Goal: Task Accomplishment & Management: Use online tool/utility

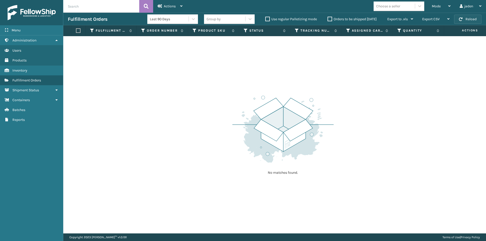
click at [468, 21] on button "Reload" at bounding box center [467, 19] width 27 height 9
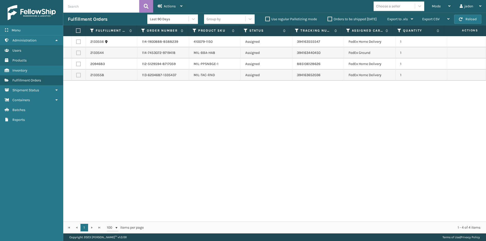
drag, startPoint x: 285, startPoint y: 150, endPoint x: 122, endPoint y: 110, distance: 167.5
click at [127, 146] on div "2133556 114-1900888-8588239 410079-1150 Assigned 394163555547 FedEx Home Delive…" at bounding box center [274, 129] width 423 height 186
click at [79, 30] on label at bounding box center [77, 30] width 3 height 5
click at [76, 30] on input "checkbox" at bounding box center [76, 30] width 0 height 3
checkbox input "true"
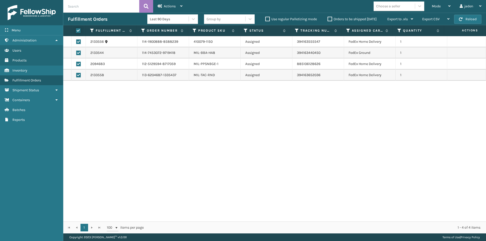
checkbox input "true"
click at [174, 6] on span "Actions" at bounding box center [170, 6] width 12 height 4
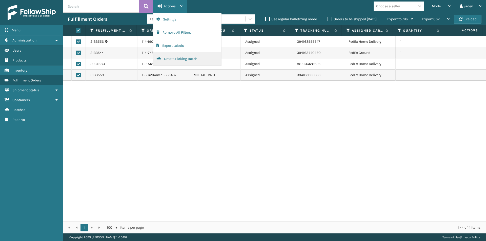
click at [174, 61] on button "Create Picking Batch" at bounding box center [187, 58] width 68 height 13
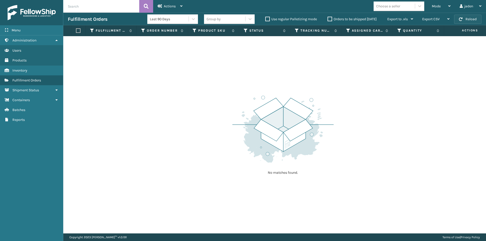
click at [462, 20] on span "button" at bounding box center [461, 19] width 4 height 4
click at [444, 11] on div "Mode" at bounding box center [441, 6] width 19 height 13
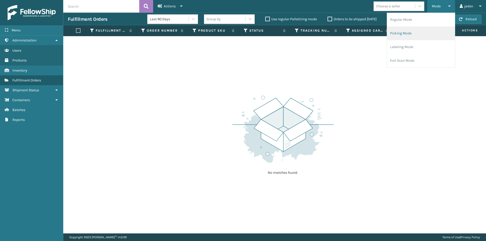
click at [410, 35] on li "Picking Mode" at bounding box center [421, 34] width 68 height 14
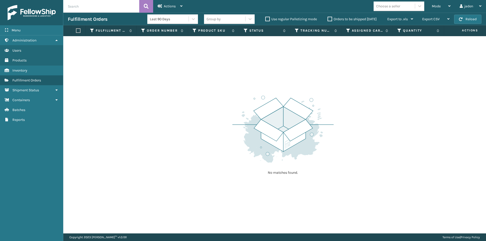
click at [465, 24] on div "Fulfillment Orders Last 90 Days Group by Use regular Palletizing mode Orders to…" at bounding box center [274, 19] width 423 height 13
click at [470, 20] on button "Reload" at bounding box center [467, 19] width 27 height 9
click at [434, 4] on span "Mode" at bounding box center [436, 6] width 9 height 4
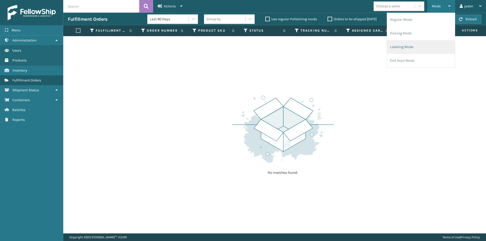
click at [413, 50] on li "Labeling Mode" at bounding box center [421, 47] width 68 height 14
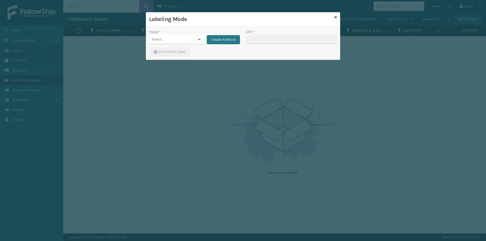
drag, startPoint x: 198, startPoint y: 38, endPoint x: 188, endPoint y: 46, distance: 12.6
click at [198, 39] on icon at bounding box center [199, 39] width 5 height 5
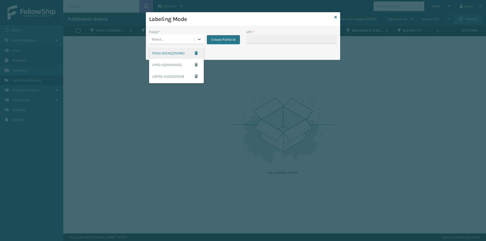
drag, startPoint x: 161, startPoint y: 54, endPoint x: 196, endPoint y: 52, distance: 35.0
click at [164, 54] on div "FDXG-65C8QZNN8O" at bounding box center [176, 53] width 55 height 12
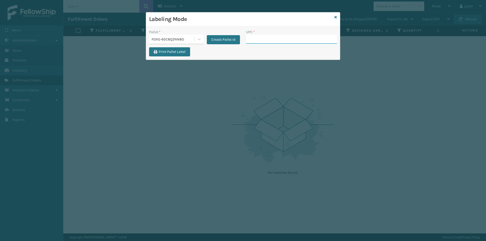
click at [290, 38] on input "UPC *" at bounding box center [291, 39] width 91 height 9
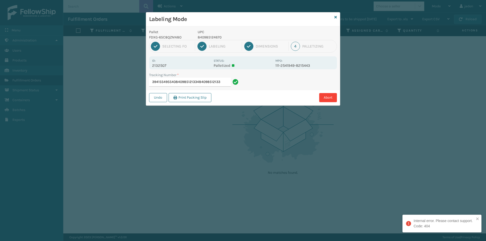
type input "394155495540840985121334840985121334"
type input "394156949448840985121280840985121280"
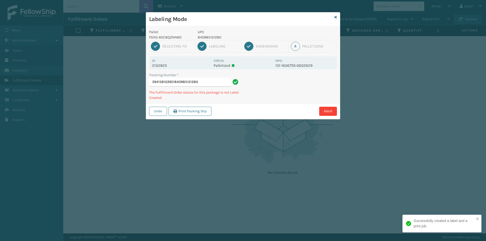
type input "394158103951840985121280"
type input "394156949919840985121280840985121280"
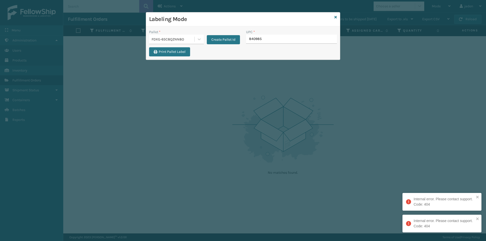
type input "8409851"
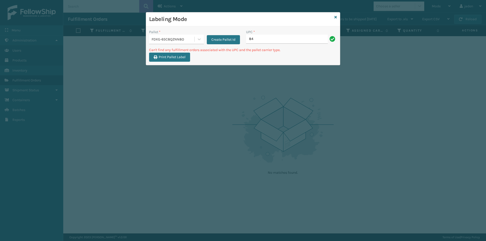
type input "8"
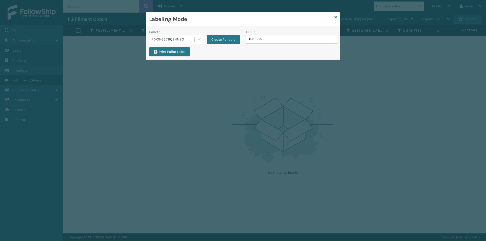
type input "8409851"
click at [335, 16] on icon at bounding box center [336, 17] width 3 height 4
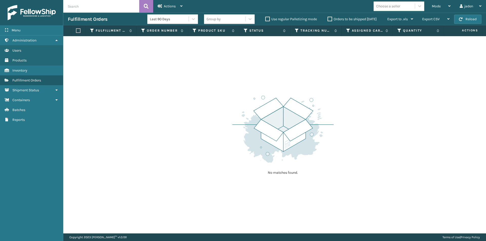
drag, startPoint x: 314, startPoint y: 59, endPoint x: 303, endPoint y: 56, distance: 10.4
drag, startPoint x: 303, startPoint y: 56, endPoint x: 114, endPoint y: 8, distance: 195.2
click at [138, 57] on div "No matches found." at bounding box center [274, 135] width 423 height 198
click at [462, 20] on span "button" at bounding box center [461, 19] width 4 height 4
click at [440, 0] on div "Mode" at bounding box center [441, 6] width 19 height 13
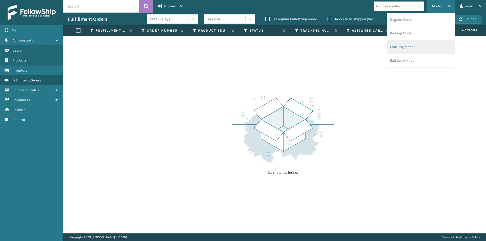
click at [420, 48] on li "Labeling Mode" at bounding box center [421, 47] width 68 height 14
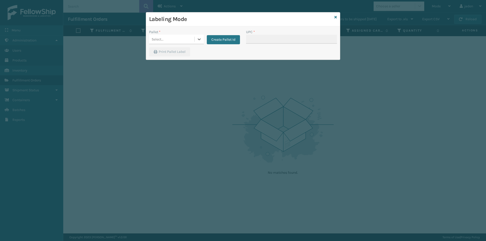
drag, startPoint x: 197, startPoint y: 37, endPoint x: 191, endPoint y: 45, distance: 9.7
click at [196, 41] on div at bounding box center [199, 39] width 9 height 9
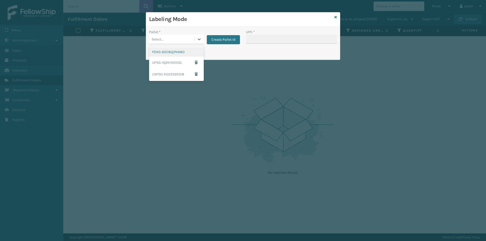
click at [168, 52] on div "FDXG-65C8QZNN8O" at bounding box center [176, 51] width 55 height 9
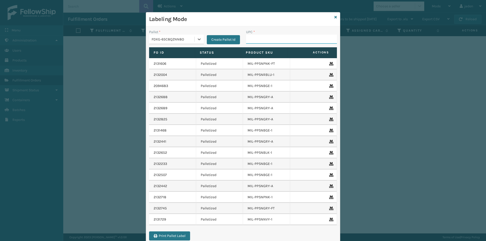
click at [250, 38] on input "UPC *" at bounding box center [291, 39] width 91 height 9
type input "080313014246"
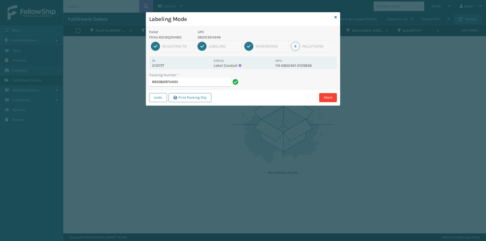
type input "885082975405"
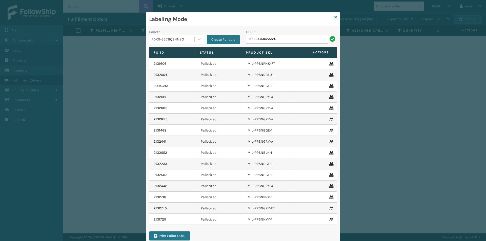
type input "10080313023320"
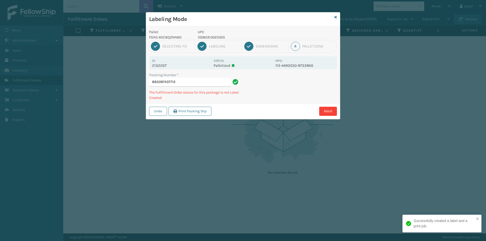
click at [209, 36] on p "10080313023320" at bounding box center [235, 37] width 75 height 5
copy p "10080313023320"
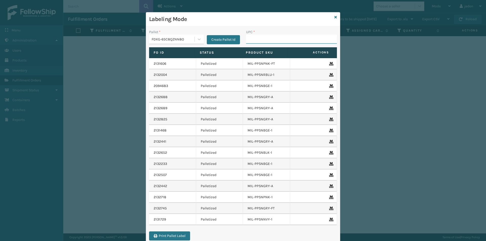
paste input "10080313023320"
type input "10080313023320"
type input "410069-1110"
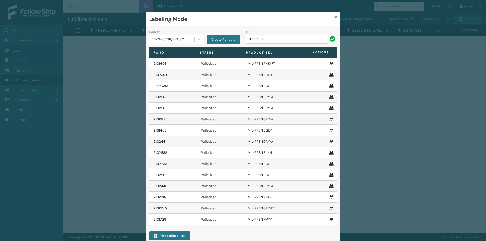
type input "410069-111"
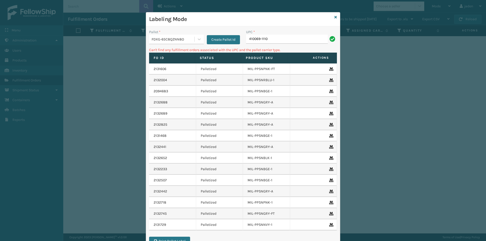
type input "410069-1110"
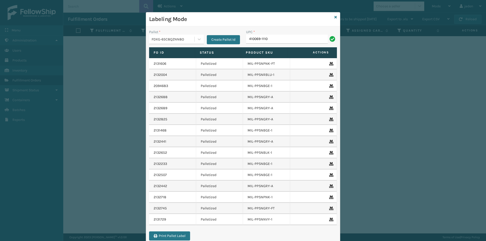
type input "410069-1110"
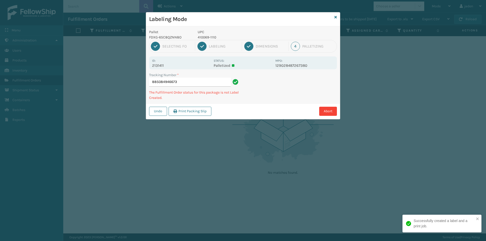
type input "8850849466734"
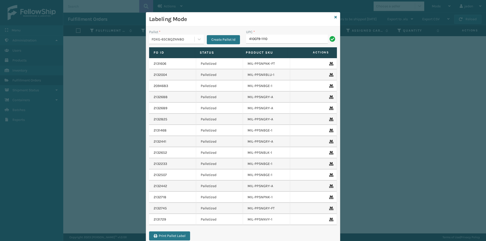
type input "410079-1110"
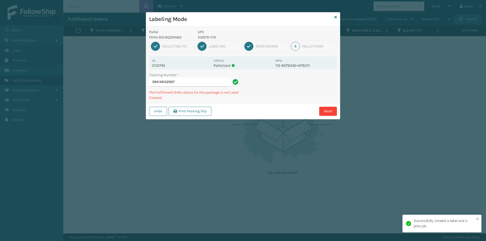
click at [202, 38] on p "410079-1110" at bounding box center [235, 37] width 75 height 5
copy p "410079-1110"
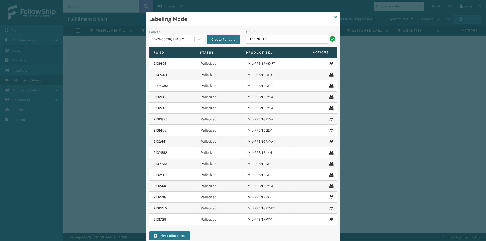
type input "410079-1110"
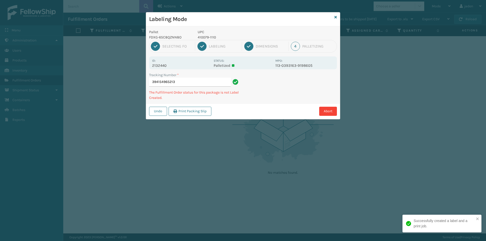
drag, startPoint x: 302, startPoint y: 86, endPoint x: 273, endPoint y: 97, distance: 31.8
click at [273, 97] on div "Tracking Number * 394154965213 The Fulfillment Order status for this package is…" at bounding box center [243, 87] width 194 height 31
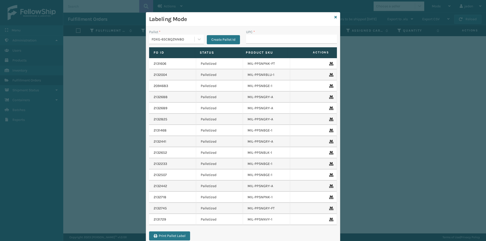
type input "410079-1110"
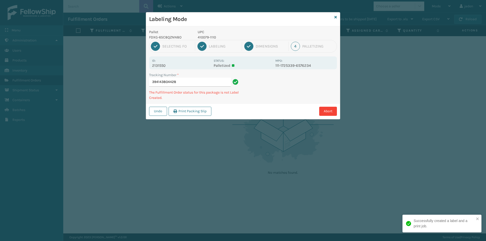
drag, startPoint x: 300, startPoint y: 92, endPoint x: 307, endPoint y: 87, distance: 9.0
click at [266, 105] on div "Undo Print Packing Slip Abort" at bounding box center [243, 111] width 194 height 15
click at [277, 97] on div "Tracking Number * 394143804428 The Fulfillment Order status for this package is…" at bounding box center [243, 87] width 194 height 31
click at [297, 96] on div "Tracking Number * 394143804428 The Fulfillment Order status for this package is…" at bounding box center [243, 87] width 194 height 31
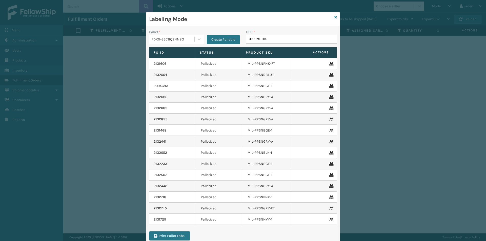
type input "410079-1110"
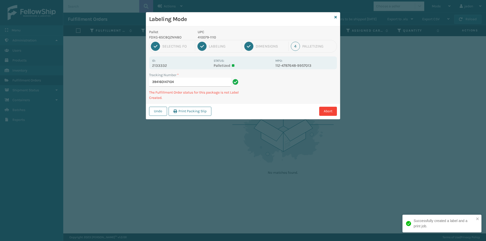
drag, startPoint x: 290, startPoint y: 98, endPoint x: 254, endPoint y: 111, distance: 37.8
click at [254, 112] on div "Abort" at bounding box center [275, 111] width 124 height 9
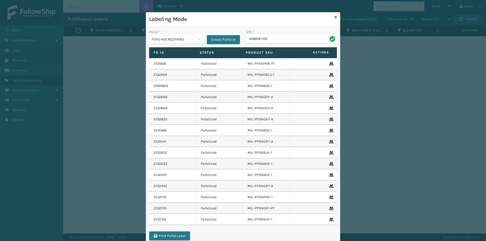
type input "410079-1110"
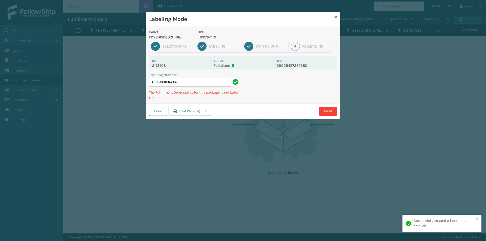
drag, startPoint x: 299, startPoint y: 90, endPoint x: 309, endPoint y: 84, distance: 11.7
click at [283, 99] on div "Pallet FDXG-65C8QZNN8O UPC 410079-1110 1 Selecting FO 2 Labeling 3 Dimensions 4…" at bounding box center [243, 72] width 194 height 93
drag, startPoint x: 314, startPoint y: 82, endPoint x: 308, endPoint y: 88, distance: 9.1
drag, startPoint x: 308, startPoint y: 88, endPoint x: 324, endPoint y: 90, distance: 16.1
click at [294, 104] on div "Undo Print Packing Slip Abort" at bounding box center [243, 111] width 194 height 15
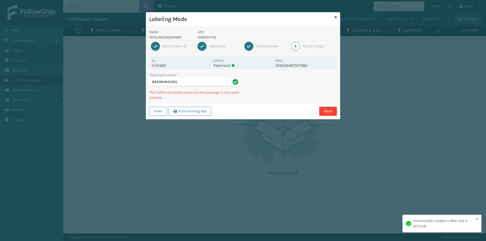
drag, startPoint x: 323, startPoint y: 90, endPoint x: 311, endPoint y: 79, distance: 16.3
click at [271, 101] on div "Pallet FDXG-65C8QZNN8O UPC 410079-1110 1 Selecting FO 2 Labeling 3 Dimensions 4…" at bounding box center [243, 72] width 194 height 93
drag, startPoint x: 309, startPoint y: 79, endPoint x: 245, endPoint y: 109, distance: 71.1
click at [245, 109] on div "Abort" at bounding box center [275, 111] width 124 height 9
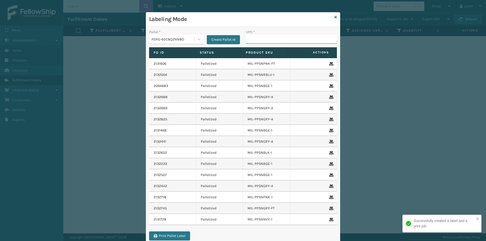
drag, startPoint x: 263, startPoint y: 32, endPoint x: 257, endPoint y: 37, distance: 8.1
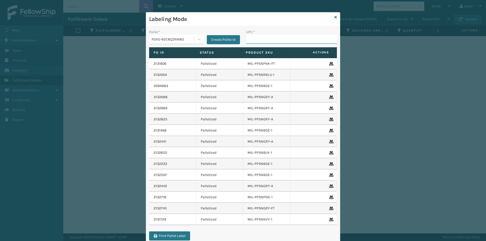
paste input "410079-1110"
type input "410079-1110"
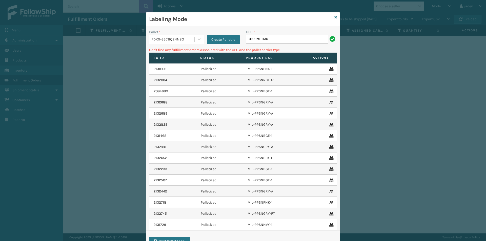
type input "410079-1130"
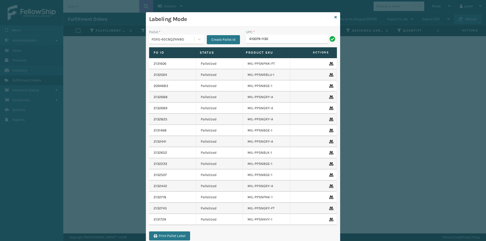
type input "410079-1130"
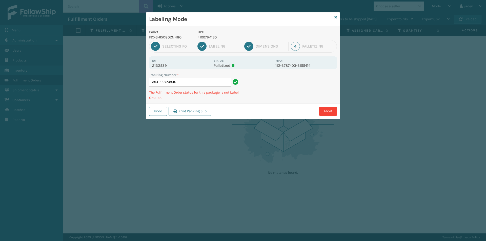
type input "3941558208404"
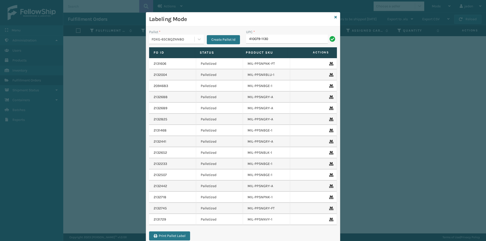
type input "410079-1130"
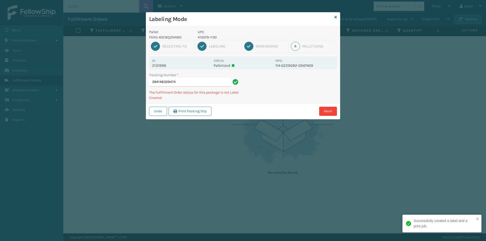
click at [207, 37] on p "410079-1130" at bounding box center [235, 37] width 75 height 5
copy p "410079-1130"
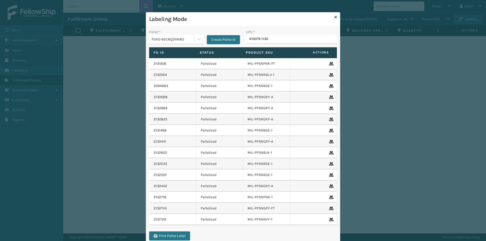
type input "410079-1130"
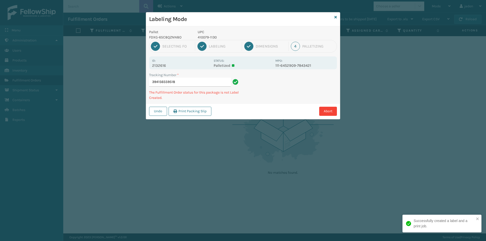
drag, startPoint x: 273, startPoint y: 23, endPoint x: 186, endPoint y: 23, distance: 86.9
click at [189, 25] on div "Labeling Mode" at bounding box center [243, 19] width 194 height 14
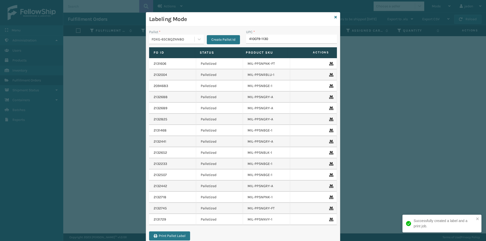
type input "410079-1130"
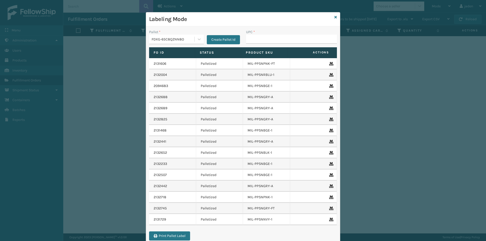
type input "410079-1130"
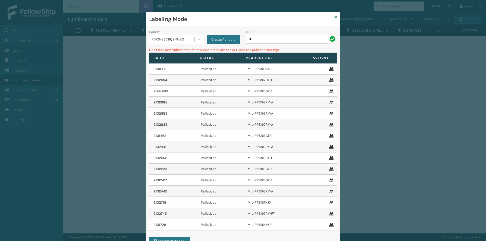
type input "4"
type input "410079-1150"
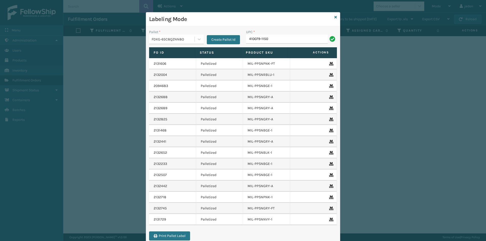
type input "410079-1150"
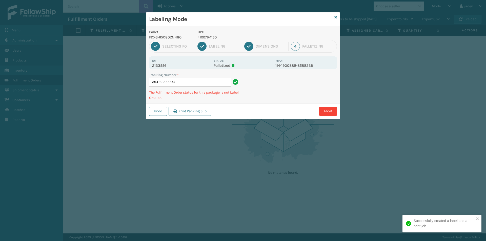
type input "3941635555474"
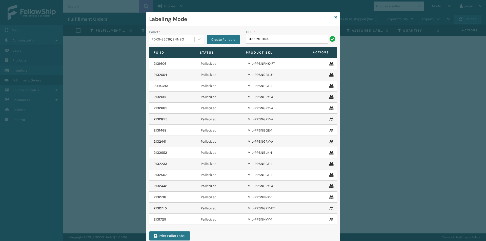
type input "410079-11150"
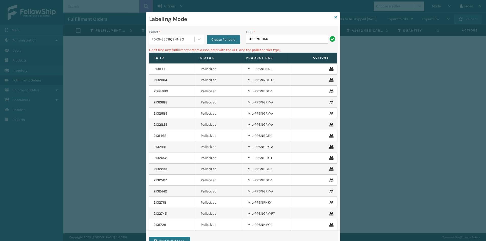
type input "410079-1150"
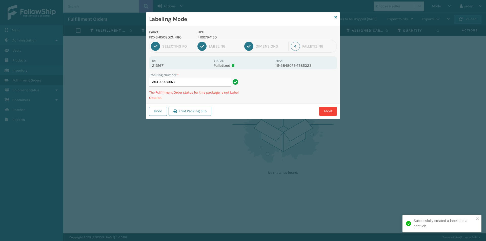
click at [206, 35] on p "410079-1150" at bounding box center [235, 37] width 75 height 5
copy p "410079-1150"
drag, startPoint x: 301, startPoint y: 95, endPoint x: 282, endPoint y: 101, distance: 20.4
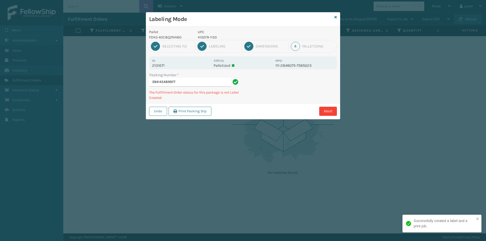
click at [282, 101] on div "Tracking Number * 394145489977 The Fulfillment Order status for this package is…" at bounding box center [243, 87] width 194 height 31
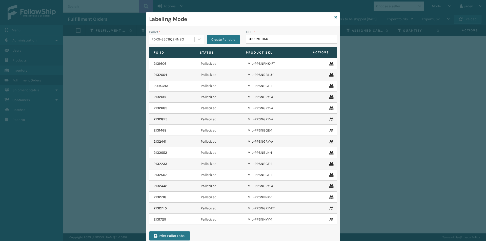
type input "410079-1150"
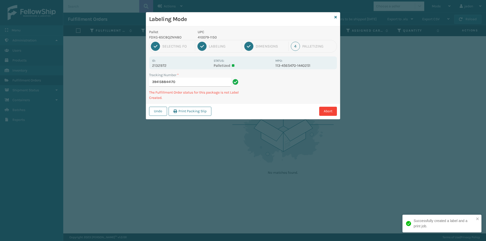
drag, startPoint x: 292, startPoint y: 93, endPoint x: 282, endPoint y: 99, distance: 11.7
drag, startPoint x: 282, startPoint y: 99, endPoint x: 303, endPoint y: 90, distance: 22.9
click at [294, 94] on div "Tracking Number * 394158844170 The Fulfillment Order status for this package is…" at bounding box center [243, 87] width 194 height 31
drag, startPoint x: 303, startPoint y: 90, endPoint x: 299, endPoint y: 91, distance: 4.4
drag, startPoint x: 343, startPoint y: 78, endPoint x: 276, endPoint y: 100, distance: 69.8
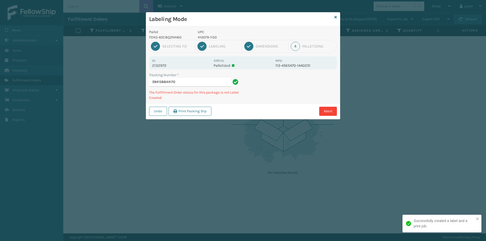
drag, startPoint x: 322, startPoint y: 82, endPoint x: 315, endPoint y: 84, distance: 7.4
drag, startPoint x: 315, startPoint y: 84, endPoint x: 308, endPoint y: 93, distance: 11.0
click at [296, 98] on div "Pallet FDXG-65C8QZNN8O UPC 410079-1150 1 Selecting FO 2 Labeling 3 Dimensions 4…" at bounding box center [243, 72] width 194 height 93
drag, startPoint x: 323, startPoint y: 88, endPoint x: 317, endPoint y: 88, distance: 5.6
drag, startPoint x: 317, startPoint y: 88, endPoint x: 287, endPoint y: 101, distance: 33.1
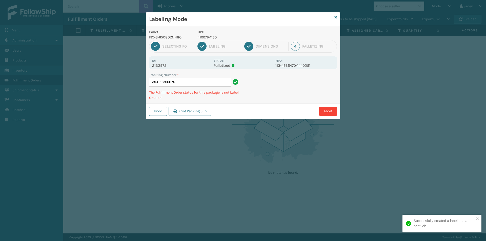
click at [287, 101] on div "Tracking Number * 394158844170 The Fulfillment Order status for this package is…" at bounding box center [243, 87] width 194 height 31
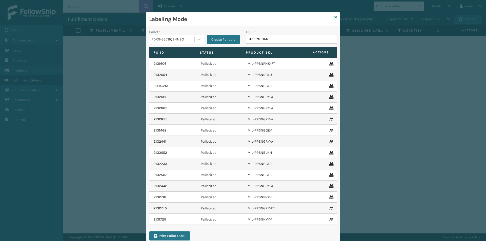
type input "410079-1150"
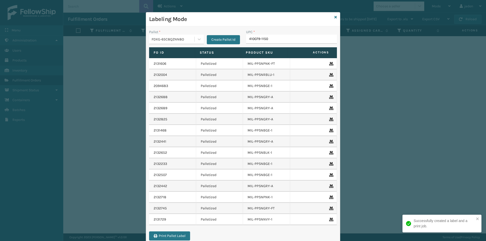
type input "410079-1150"
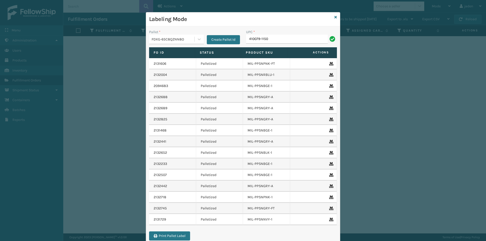
type input "410079-1150"
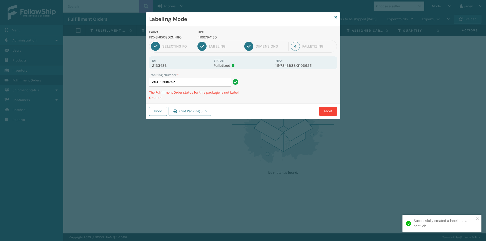
drag, startPoint x: 299, startPoint y: 88, endPoint x: 279, endPoint y: 95, distance: 21.2
click at [279, 95] on div "Tracking Number * 394161849742 The Fulfillment Order status for this package is…" at bounding box center [243, 87] width 194 height 31
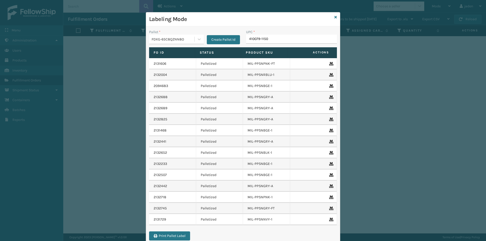
type input "410079-1150"
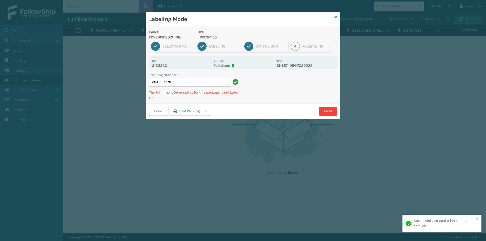
drag, startPoint x: 310, startPoint y: 99, endPoint x: 243, endPoint y: 121, distance: 69.9
click at [224, 135] on div "Labeling Mode Pallet FDXG-65C8QZNN8O UPC 410079-1150 1 Selecting FO 2 Labeling …" at bounding box center [243, 120] width 486 height 241
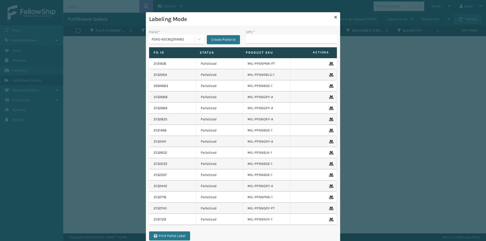
type input "410079-1150"
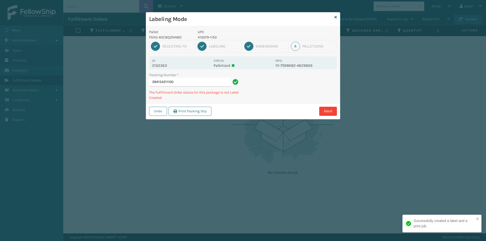
drag, startPoint x: 311, startPoint y: 90, endPoint x: 300, endPoint y: 99, distance: 14.4
click at [279, 111] on div "Abort" at bounding box center [275, 111] width 124 height 9
drag, startPoint x: 331, startPoint y: 81, endPoint x: 332, endPoint y: 91, distance: 10.4
click at [281, 118] on div "Labeling Mode Pallet FDXG-65C8QZNN8O UPC 410079-1150 1 Selecting FO 2 Labeling …" at bounding box center [243, 120] width 486 height 241
drag, startPoint x: 332, startPoint y: 91, endPoint x: 329, endPoint y: 91, distance: 2.8
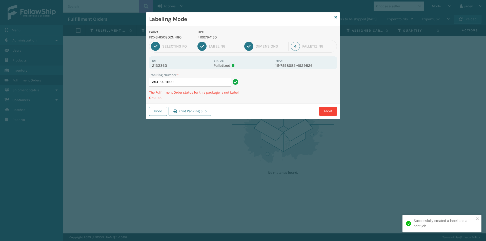
drag, startPoint x: 329, startPoint y: 91, endPoint x: 269, endPoint y: 123, distance: 68.1
click at [269, 123] on div "Labeling Mode Pallet FDXG-65C8QZNN8O UPC 410079-1150 1 Selecting FO 2 Labeling …" at bounding box center [243, 120] width 486 height 241
drag, startPoint x: 334, startPoint y: 93, endPoint x: 330, endPoint y: 87, distance: 7.5
click at [254, 124] on div "Labeling Mode Pallet FDXG-65C8QZNN8O UPC 410079-1150 1 Selecting FO 2 Labeling …" at bounding box center [243, 120] width 486 height 241
drag, startPoint x: 330, startPoint y: 87, endPoint x: 267, endPoint y: 105, distance: 66.0
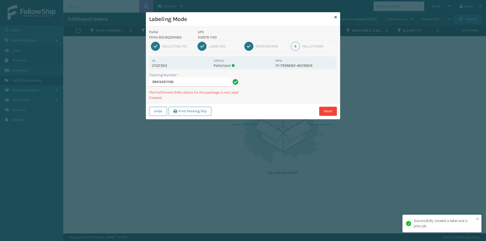
click at [267, 105] on div "Undo Print Packing Slip Abort" at bounding box center [243, 111] width 194 height 15
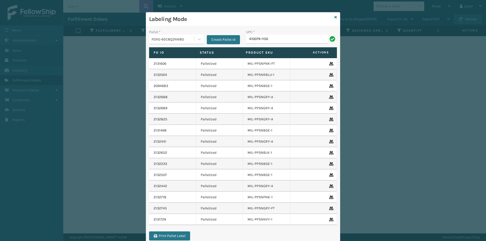
type input "410079-1150"
type input "410106-1150"
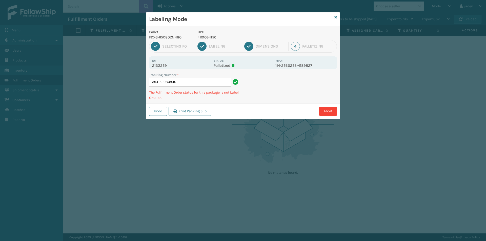
type input "3941529808404"
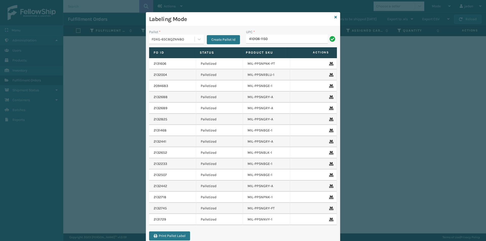
type input "410106-1150"
type input "41016-1150"
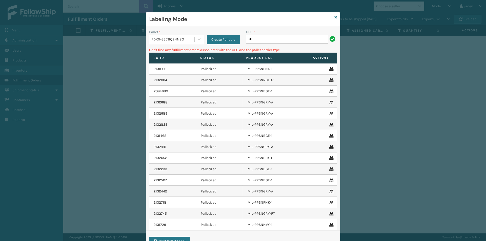
type input "4"
type input "410106-1150"
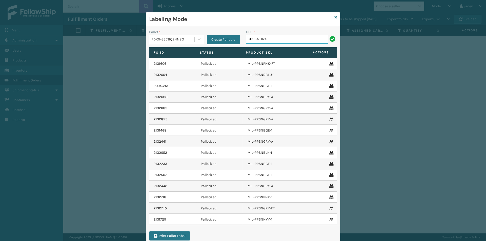
type input "410107-1120"
type input "410107-1160"
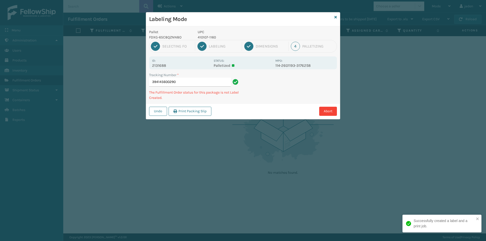
click at [206, 36] on p "410107-1160" at bounding box center [235, 37] width 75 height 5
copy p "410107-1160"
drag, startPoint x: 284, startPoint y: 77, endPoint x: 268, endPoint y: 94, distance: 23.7
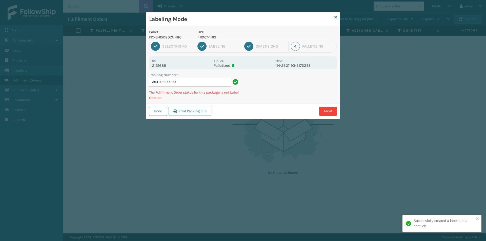
click at [268, 94] on div "Tracking Number * 394145600290 The Fulfillment Order status for this package is…" at bounding box center [243, 87] width 194 height 31
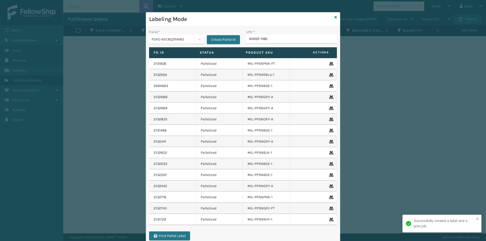
type input "410107-1160"
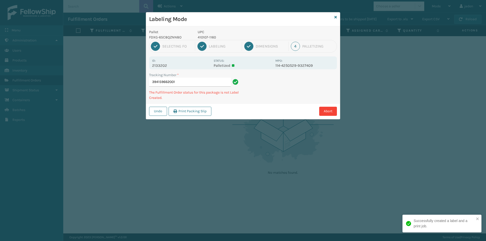
drag, startPoint x: 298, startPoint y: 73, endPoint x: 264, endPoint y: 108, distance: 47.8
click at [264, 108] on div "Abort" at bounding box center [275, 111] width 124 height 9
drag, startPoint x: 331, startPoint y: 84, endPoint x: 326, endPoint y: 85, distance: 5.2
drag, startPoint x: 326, startPoint y: 85, endPoint x: 352, endPoint y: 77, distance: 27.0
click at [296, 104] on div "Undo Print Packing Slip Abort" at bounding box center [243, 111] width 194 height 15
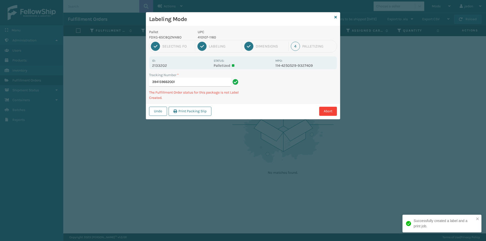
drag, startPoint x: 352, startPoint y: 77, endPoint x: 346, endPoint y: 79, distance: 5.5
drag, startPoint x: 346, startPoint y: 79, endPoint x: 296, endPoint y: 114, distance: 61.7
click at [296, 114] on div "Abort" at bounding box center [275, 111] width 124 height 9
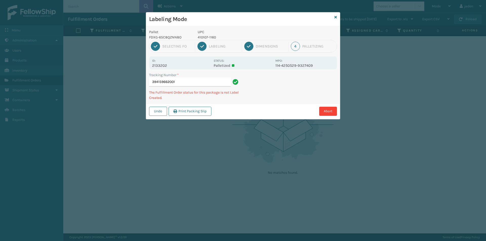
drag, startPoint x: 260, startPoint y: 37, endPoint x: 255, endPoint y: 32, distance: 7.2
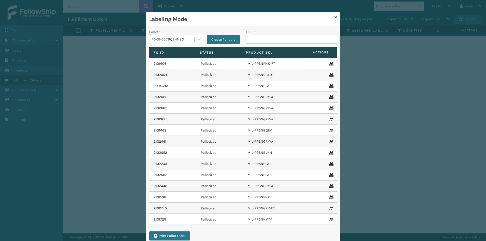
drag, startPoint x: 255, startPoint y: 32, endPoint x: 253, endPoint y: 35, distance: 3.9
type input "410107-1160"
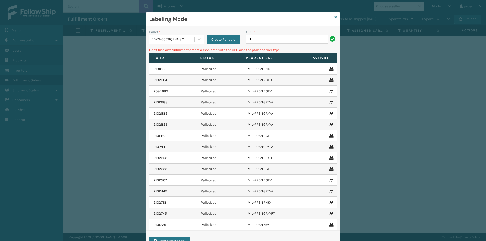
type input "4"
type input "410167-1150"
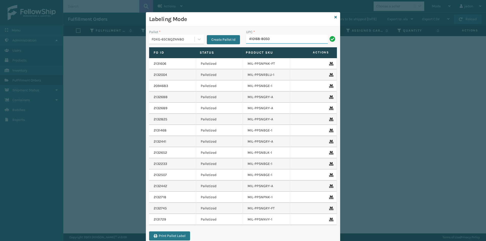
type input "410168-8050"
type input "410168+8050"
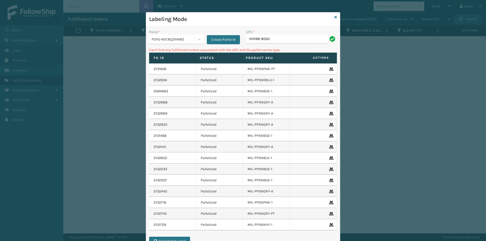
type input "410168-8050"
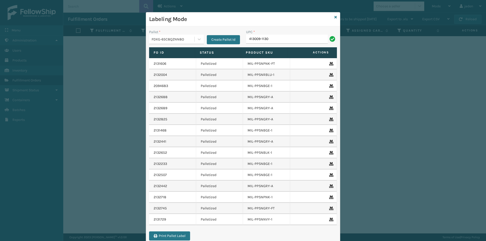
type input "413009-1130"
type input "413010-1150"
click at [278, 38] on input "UPC *" at bounding box center [291, 39] width 91 height 9
type input "413010-1150"
click at [272, 43] on input "UPC *" at bounding box center [291, 39] width 91 height 9
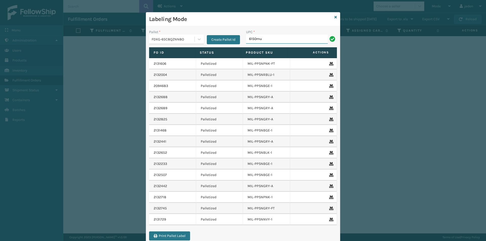
type input "6150mu"
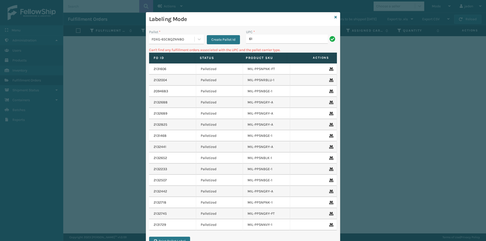
type input "6"
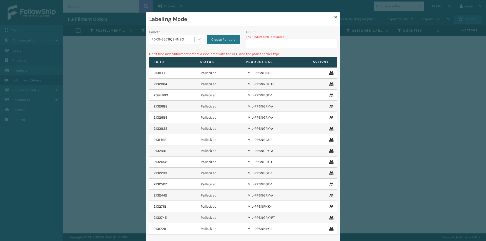
click at [261, 46] on input "UPC *" at bounding box center [291, 43] width 91 height 9
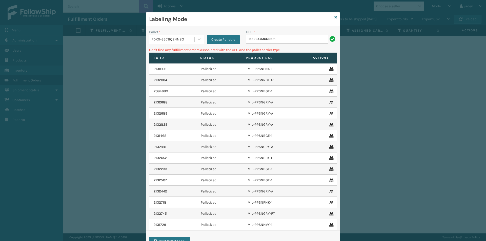
type input "10080313061506"
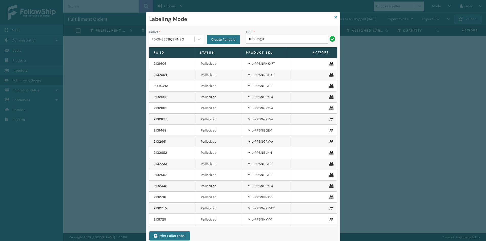
type input "9103mgu"
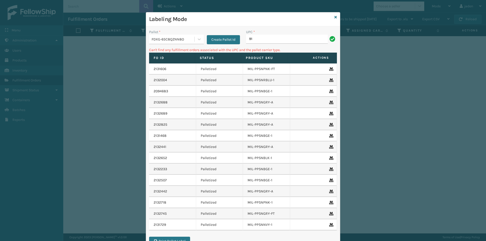
type input "9"
type input "8103mgu"
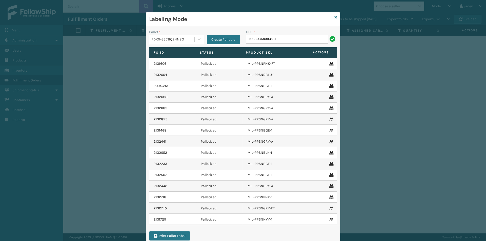
type input "10080313096881"
type input "8500460"
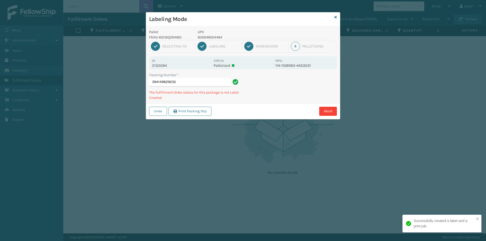
click at [211, 41] on div "1 Selecting FO 2 Labeling 3 Dimensions 4 Palletizing" at bounding box center [243, 46] width 188 height 13
click at [211, 39] on p "850046054464" at bounding box center [235, 37] width 75 height 5
copy p "850046054464"
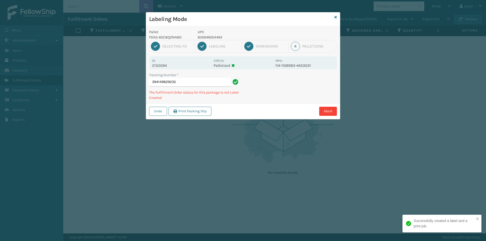
drag, startPoint x: 292, startPoint y: 84, endPoint x: 259, endPoint y: 80, distance: 33.9
click at [248, 103] on div "Tracking Number * 394149829235 The Fulfillment Order status for this package is…" at bounding box center [243, 87] width 194 height 31
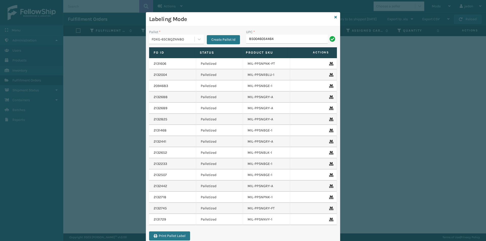
type input "850046054464"
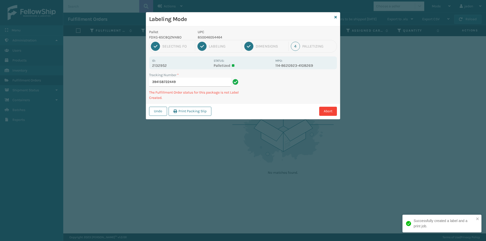
drag, startPoint x: 320, startPoint y: 95, endPoint x: 312, endPoint y: 98, distance: 8.8
drag, startPoint x: 312, startPoint y: 98, endPoint x: 273, endPoint y: 117, distance: 44.0
click at [273, 117] on div "Undo Print Packing Slip Abort" at bounding box center [243, 111] width 194 height 15
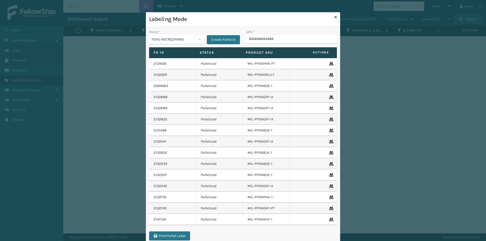
type input "850046054464"
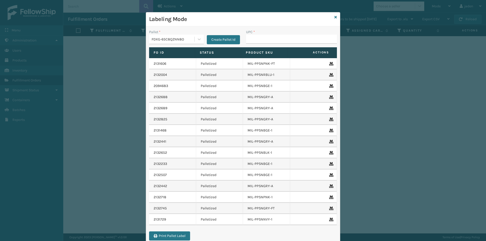
type input "850046054464"
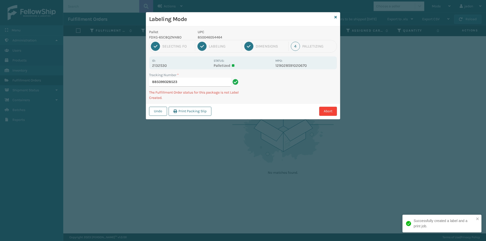
drag, startPoint x: 298, startPoint y: 90, endPoint x: 293, endPoint y: 93, distance: 6.2
click at [258, 112] on div "Abort" at bounding box center [275, 111] width 124 height 9
drag, startPoint x: 295, startPoint y: 93, endPoint x: 280, endPoint y: 102, distance: 17.2
drag, startPoint x: 280, startPoint y: 102, endPoint x: 317, endPoint y: 82, distance: 42.0
click at [268, 108] on div "Abort" at bounding box center [275, 111] width 124 height 9
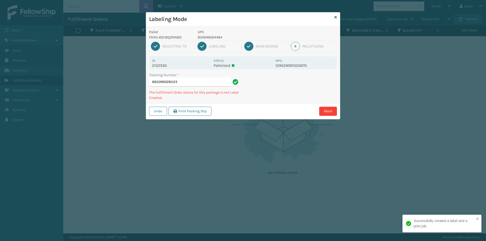
drag, startPoint x: 317, startPoint y: 82, endPoint x: 311, endPoint y: 83, distance: 6.0
drag, startPoint x: 311, startPoint y: 83, endPoint x: 339, endPoint y: 70, distance: 30.8
click at [262, 103] on div "Pallet FDXG-65C8QZNN8O UPC 850046054464 1 Selecting FO 2 Labeling 3 Dimensions …" at bounding box center [243, 72] width 194 height 93
drag, startPoint x: 339, startPoint y: 70, endPoint x: 332, endPoint y: 72, distance: 7.3
drag, startPoint x: 332, startPoint y: 72, endPoint x: 278, endPoint y: 78, distance: 53.7
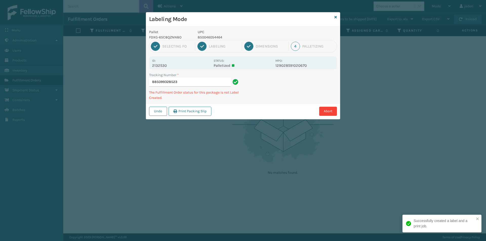
click at [264, 96] on div "Tracking Number * 885099328523 The Fulfillment Order status for this package is…" at bounding box center [243, 87] width 194 height 31
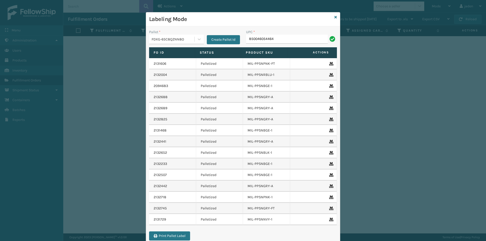
type input "850046054464"
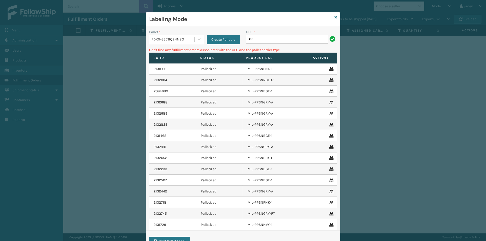
type input "8"
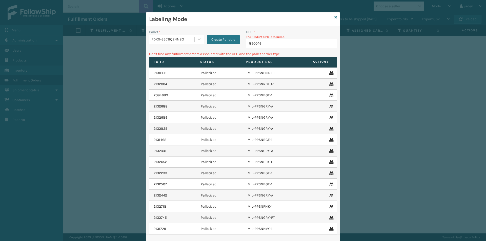
type input "8500460"
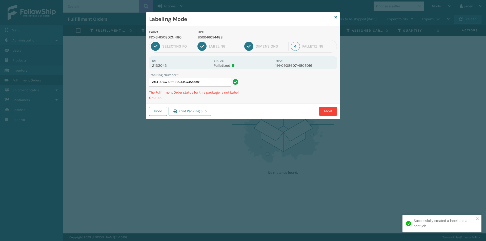
type input "394148677360850046054488"
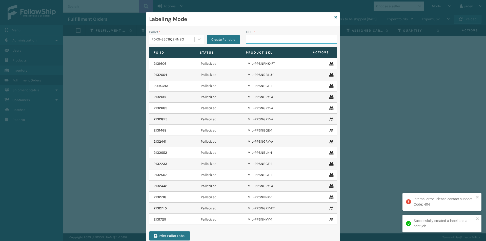
drag, startPoint x: 282, startPoint y: 36, endPoint x: 251, endPoint y: 41, distance: 31.1
click at [251, 41] on input "UPC *" at bounding box center [291, 39] width 91 height 9
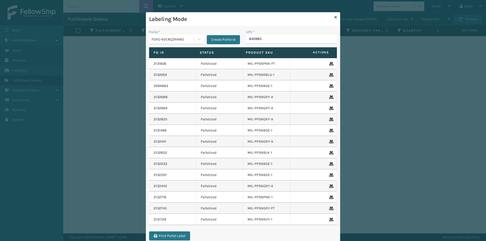
type input "8409851"
click at [297, 36] on input "UPC *" at bounding box center [291, 39] width 91 height 9
type input "8048794"
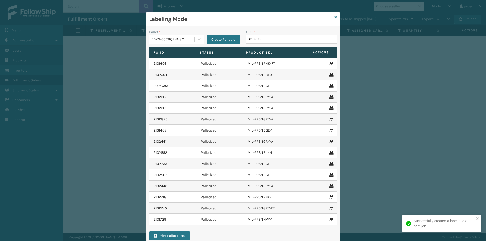
type input "8048794"
type input "80487947"
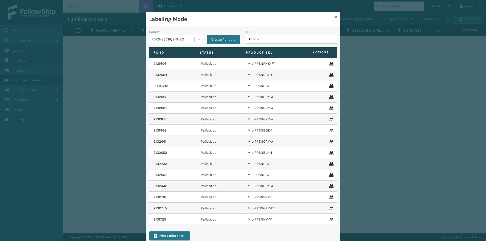
type input "8048794"
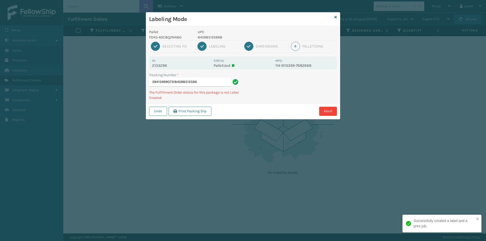
type input "394159990731840985125868"
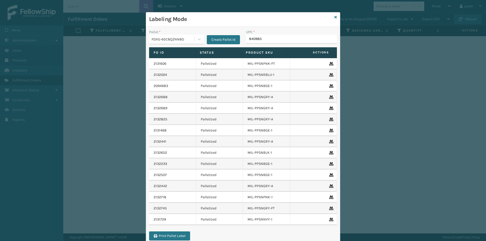
type input "8409851"
type input "840985125905"
type input "840985125721"
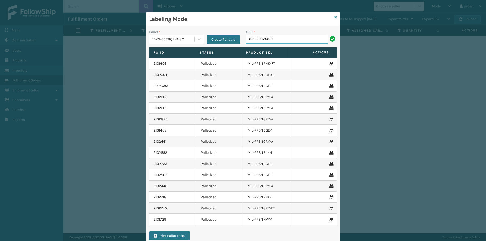
type input "840985120825"
type input "8409851"
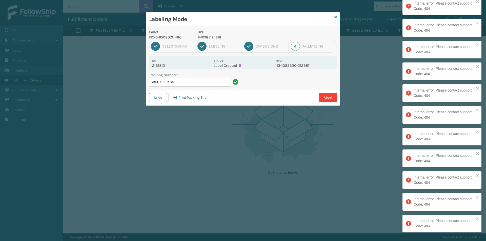
type input "39414669484"
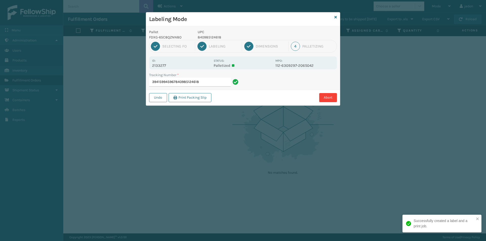
type input "394159945967840985124618"
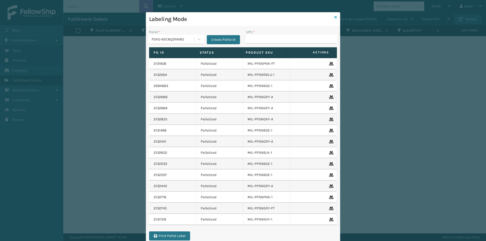
click at [335, 17] on icon at bounding box center [336, 17] width 3 height 4
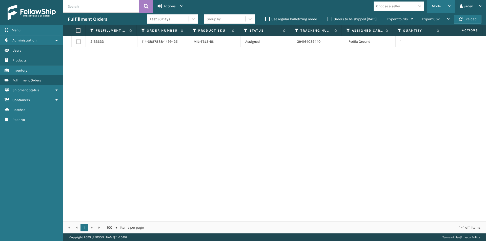
click at [439, 3] on div "Mode" at bounding box center [441, 6] width 19 height 13
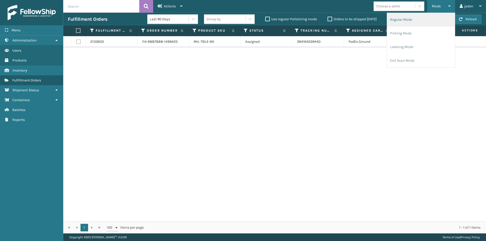
click at [407, 17] on li "Regular Mode" at bounding box center [421, 20] width 68 height 14
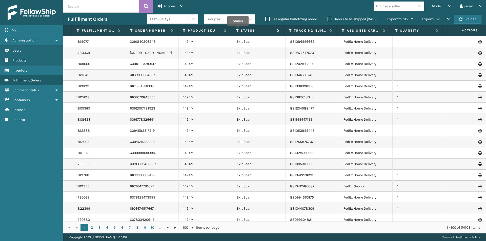
click at [238, 29] on icon at bounding box center [238, 30] width 4 height 5
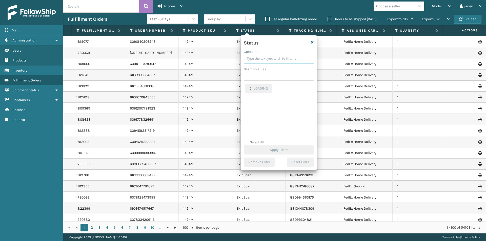
drag, startPoint x: 292, startPoint y: 65, endPoint x: 288, endPoint y: 59, distance: 7.0
drag, startPoint x: 288, startPoint y: 59, endPoint x: 272, endPoint y: 58, distance: 15.7
click at [272, 58] on input "Contains" at bounding box center [279, 58] width 70 height 9
click at [247, 111] on label "Picking" at bounding box center [254, 110] width 18 height 4
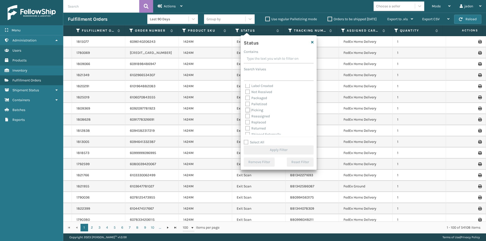
click at [246, 111] on input "Picking" at bounding box center [245, 108] width 0 height 3
checkbox input "true"
click at [288, 154] on button "Apply Filter" at bounding box center [279, 150] width 70 height 9
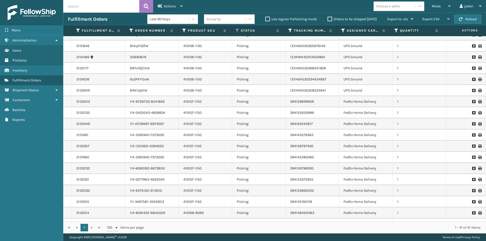
scroll to position [0, 0]
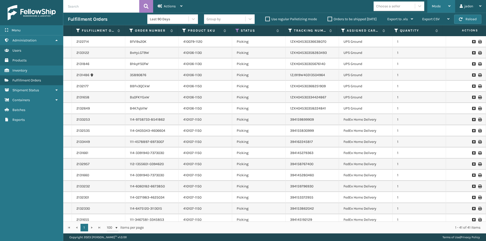
click at [448, 4] on div "Mode" at bounding box center [441, 6] width 19 height 13
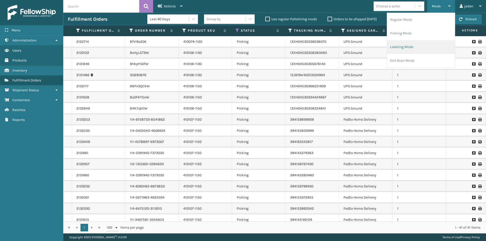
click at [408, 48] on li "Labeling Mode" at bounding box center [421, 47] width 68 height 14
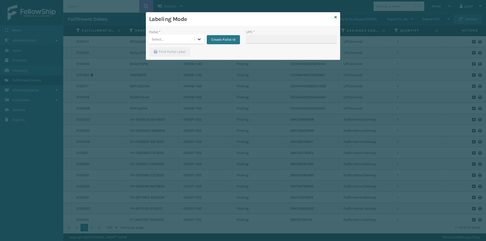
click at [202, 41] on div at bounding box center [199, 39] width 9 height 9
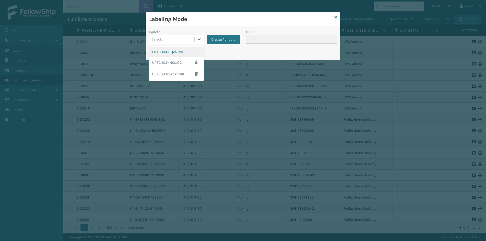
click at [173, 53] on div "FDXG-65C8QZNN8O" at bounding box center [176, 51] width 55 height 9
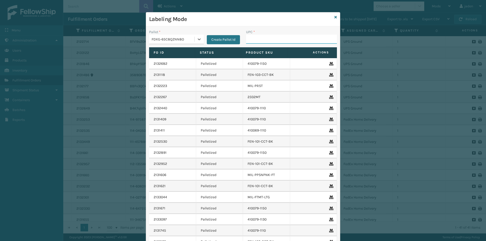
click at [275, 37] on input "UPC *" at bounding box center [291, 39] width 91 height 9
type input "410168-8060"
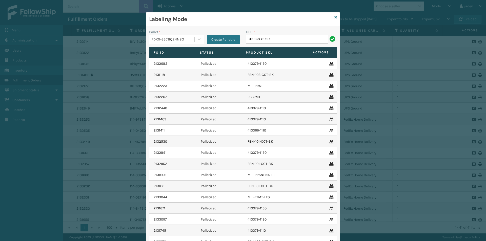
type input "410168-8060"
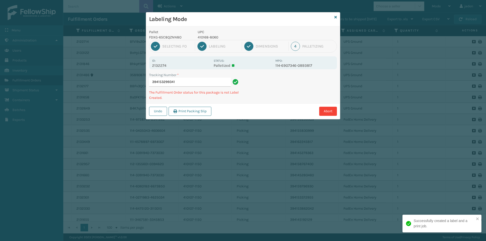
type input "3941532993414"
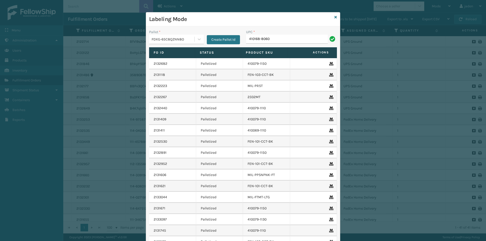
type input "410168-8060"
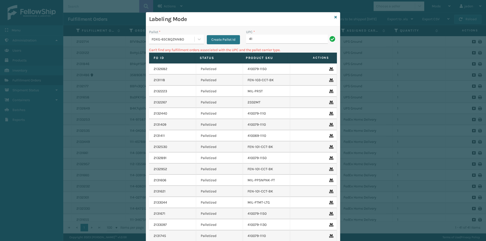
type input "4"
type input "410107-1150"
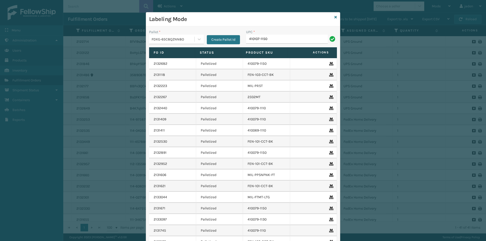
type input "410107-1150"
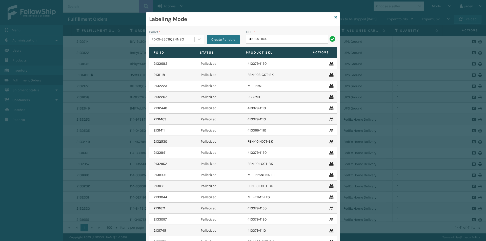
type input "410107-1150"
type input "410107-11503"
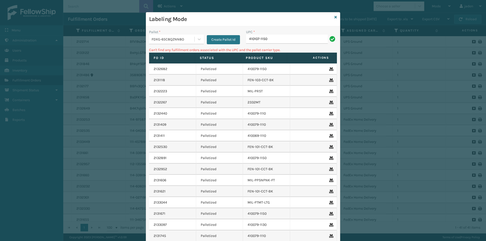
type input "410107-1150"
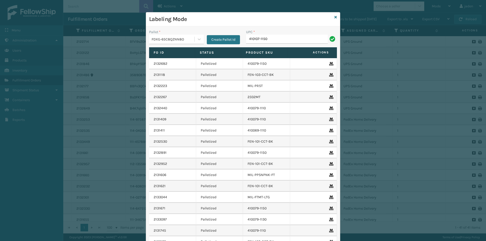
type input "410107-1150"
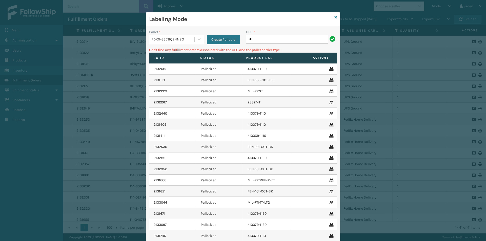
type input "4"
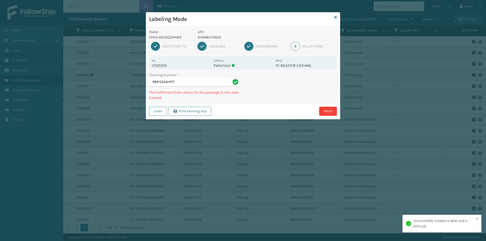
click at [210, 37] on p "840985112622" at bounding box center [235, 37] width 75 height 5
copy p "840985112622"
drag, startPoint x: 299, startPoint y: 91, endPoint x: 319, endPoint y: 76, distance: 24.7
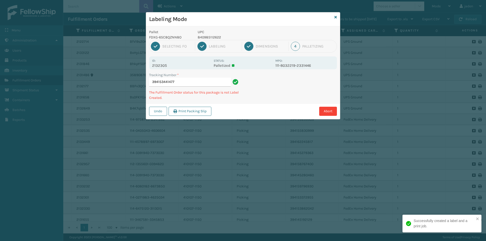
click at [268, 102] on div "Pallet FDXG-65C8QZNN8O UPC 840985112622 1 Selecting FO 2 Labeling 3 Dimensions …" at bounding box center [243, 72] width 194 height 93
drag, startPoint x: 308, startPoint y: 79, endPoint x: 297, endPoint y: 75, distance: 11.8
click at [271, 102] on div "Tracking Number * 394153441477 The Fulfillment Order status for this package is…" at bounding box center [243, 87] width 194 height 31
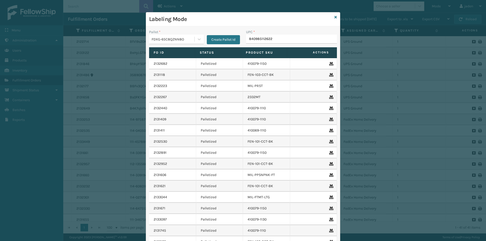
type input "840985112622"
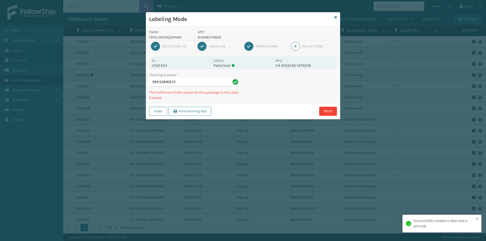
drag, startPoint x: 250, startPoint y: 18, endPoint x: 246, endPoint y: 19, distance: 4.6
drag, startPoint x: 246, startPoint y: 19, endPoint x: 239, endPoint y: 22, distance: 7.7
click at [183, 30] on p "Pallet" at bounding box center [170, 31] width 43 height 5
drag, startPoint x: 269, startPoint y: 17, endPoint x: 273, endPoint y: 17, distance: 4.6
click at [215, 15] on div "Labeling Mode" at bounding box center [243, 19] width 194 height 14
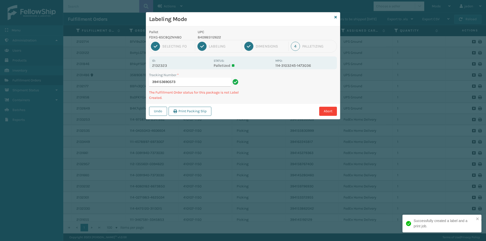
drag, startPoint x: 275, startPoint y: 17, endPoint x: 271, endPoint y: 17, distance: 4.8
drag, startPoint x: 271, startPoint y: 17, endPoint x: 276, endPoint y: 18, distance: 5.1
click at [244, 16] on h3 "Labeling Mode" at bounding box center [240, 19] width 183 height 8
drag, startPoint x: 277, startPoint y: 21, endPoint x: 241, endPoint y: 27, distance: 36.6
click at [205, 27] on div "Labeling Mode Pallet FDXG-65C8QZNN8O UPC 840985112622 1 Selecting FO 2 Labeling…" at bounding box center [243, 65] width 194 height 107
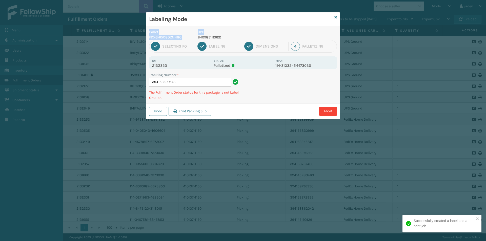
drag, startPoint x: 255, startPoint y: 24, endPoint x: 249, endPoint y: 23, distance: 6.4
drag, startPoint x: 249, startPoint y: 23, endPoint x: 226, endPoint y: 21, distance: 23.4
click at [226, 21] on h3 "Labeling Mode" at bounding box center [240, 19] width 183 height 8
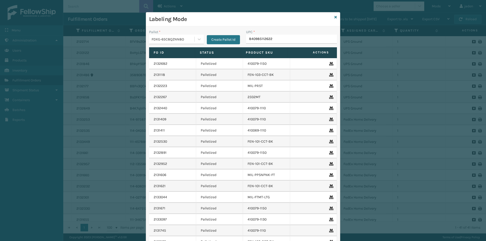
type input "840985112622"
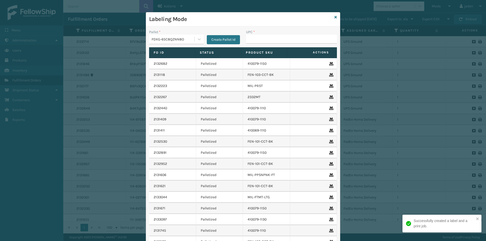
drag, startPoint x: 281, startPoint y: 86, endPoint x: 263, endPoint y: 88, distance: 18.1
click at [257, 105] on td "410079-1110" at bounding box center [266, 108] width 47 height 11
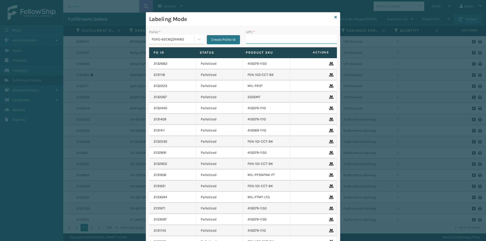
paste input "840985112622"
type input "840985112622"
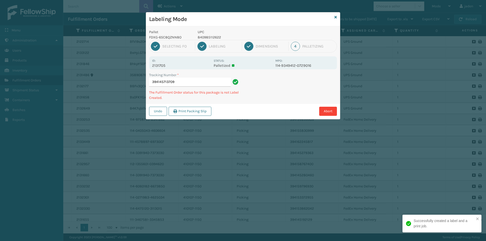
drag, startPoint x: 269, startPoint y: 24, endPoint x: 225, endPoint y: 24, distance: 44.1
click at [225, 24] on div "Labeling Mode" at bounding box center [243, 19] width 194 height 14
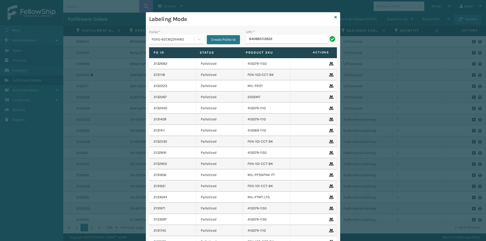
type input "840985112622"
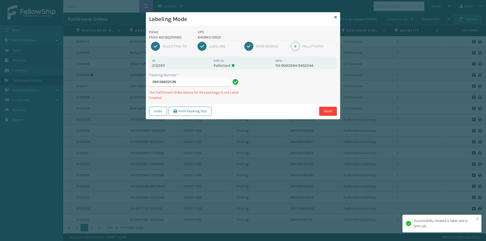
drag, startPoint x: 307, startPoint y: 87, endPoint x: 300, endPoint y: 85, distance: 7.5
click at [261, 114] on div "Abort" at bounding box center [275, 111] width 124 height 9
drag, startPoint x: 306, startPoint y: 81, endPoint x: 302, endPoint y: 82, distance: 4.6
drag, startPoint x: 302, startPoint y: 82, endPoint x: 333, endPoint y: 81, distance: 31.7
drag, startPoint x: 333, startPoint y: 81, endPoint x: 301, endPoint y: 76, distance: 33.1
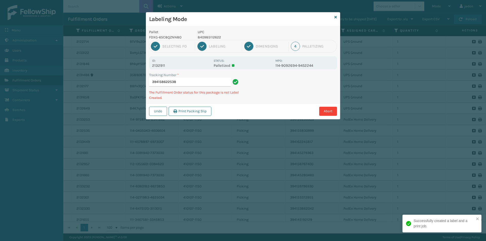
click at [262, 100] on div "Tracking Number * 394158622538 The Fulfillment Order status for this package is…" at bounding box center [243, 87] width 194 height 31
drag, startPoint x: 304, startPoint y: 77, endPoint x: 274, endPoint y: 104, distance: 39.6
click at [274, 104] on div "Undo Print Packing Slip Abort" at bounding box center [243, 111] width 194 height 15
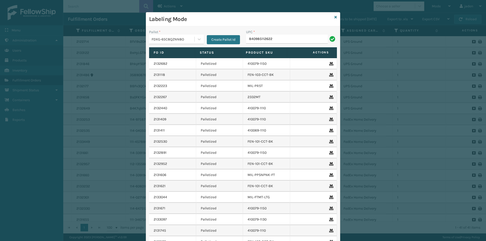
type input "840985112622"
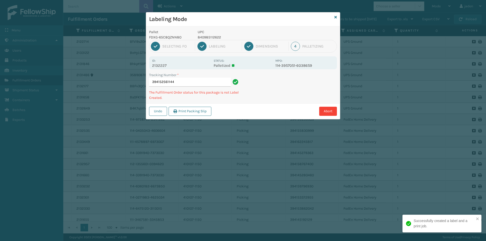
drag, startPoint x: 298, startPoint y: 87, endPoint x: 277, endPoint y: 90, distance: 21.8
click at [266, 99] on div "Tracking Number * 394152561144 The Fulfillment Order status for this package is…" at bounding box center [243, 87] width 194 height 31
drag, startPoint x: 298, startPoint y: 76, endPoint x: 272, endPoint y: 95, distance: 32.6
click at [272, 95] on div "Tracking Number * 394152561144 The Fulfillment Order status for this package is…" at bounding box center [243, 87] width 194 height 31
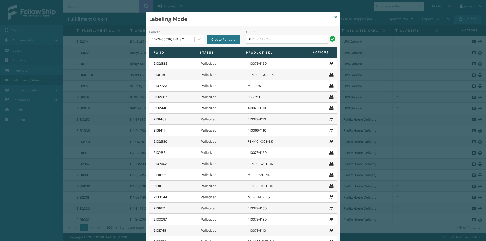
type input "840985112622840985126"
click at [286, 41] on input "840985112622840985126" at bounding box center [287, 39] width 82 height 9
type input "840985112622"
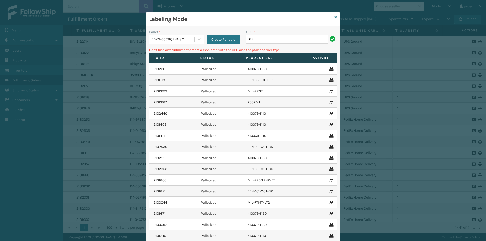
type input "8"
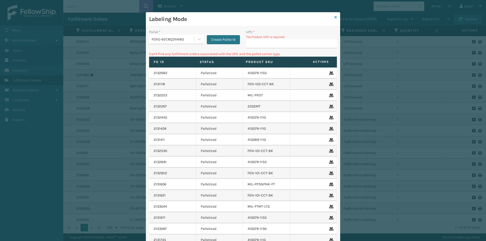
click at [335, 15] on icon at bounding box center [336, 17] width 3 height 4
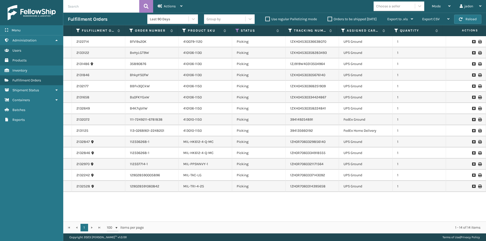
drag, startPoint x: 337, startPoint y: 218, endPoint x: 284, endPoint y: 218, distance: 52.4
click at [284, 218] on div "2122714 BfVl9s20K 410079-1120 Picking 1ZXH04530336638070 UPS Ground 1 2133122 B…" at bounding box center [274, 129] width 423 height 186
click at [439, 6] on span "Mode" at bounding box center [436, 6] width 9 height 4
drag, startPoint x: 287, startPoint y: 213, endPoint x: 283, endPoint y: 213, distance: 3.8
drag, startPoint x: 283, startPoint y: 213, endPoint x: 237, endPoint y: 213, distance: 45.8
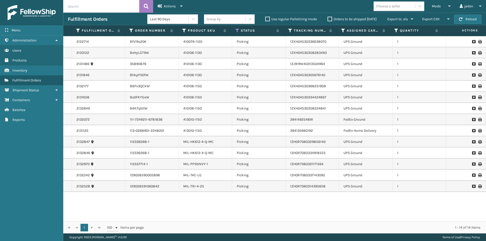
click at [237, 213] on div "2122714 BfVl9s20K 410079-1120 Picking 1ZXH04530336638070 UPS Ground 1 2133122 B…" at bounding box center [274, 129] width 423 height 186
click at [446, 6] on div "Mode" at bounding box center [441, 6] width 19 height 13
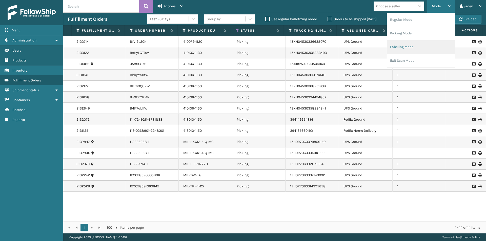
click at [420, 50] on li "Labeling Mode" at bounding box center [421, 47] width 68 height 14
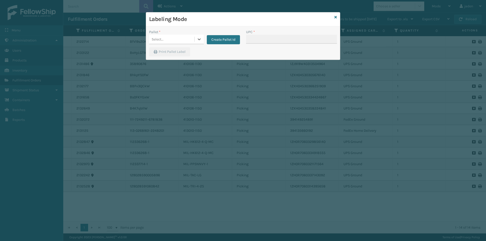
drag, startPoint x: 196, startPoint y: 42, endPoint x: 194, endPoint y: 45, distance: 3.8
click at [195, 45] on div "Pallet * 0 results available. Select is focused ,type to refine list, press Dow…" at bounding box center [194, 38] width 97 height 18
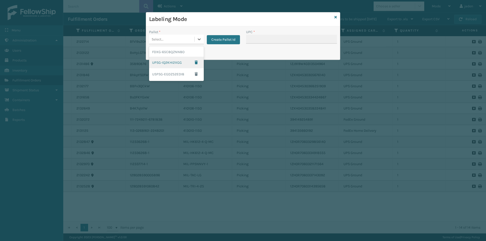
click at [151, 64] on div "UPSG-IQ2KHI2XGG" at bounding box center [176, 63] width 55 height 12
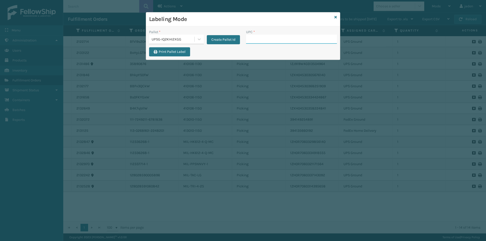
click at [262, 37] on input "UPC *" at bounding box center [291, 39] width 91 height 9
type input "410106-1150"
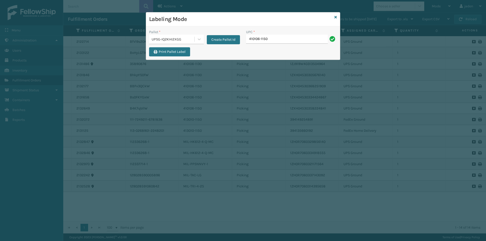
type input "410106-1150"
type input "4"
type input "410106*-1130"
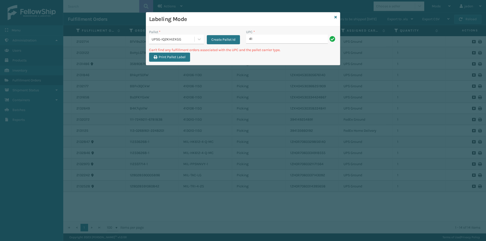
type input "4"
type input "410106-1130"
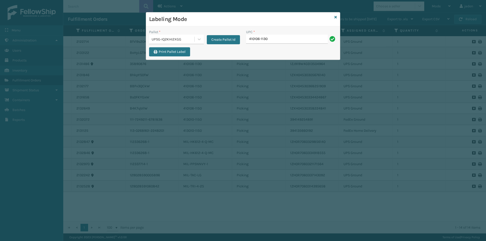
type input "410106-1130"
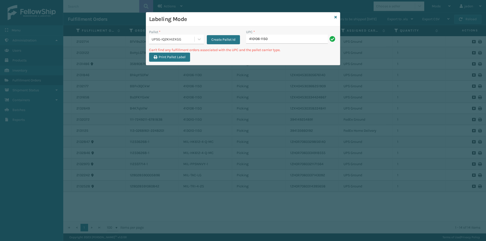
type input "410106-1150"
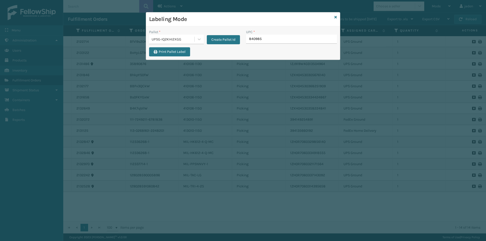
type input "8409851"
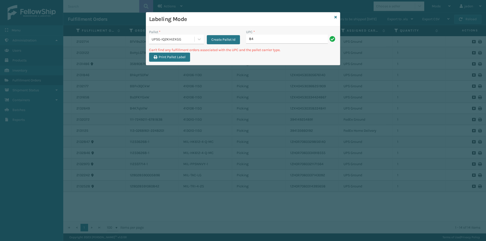
type input "8"
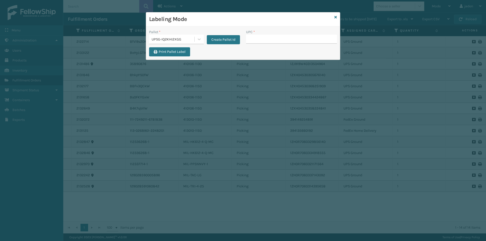
click at [334, 19] on div "Labeling Mode" at bounding box center [243, 19] width 194 height 14
click at [335, 17] on icon at bounding box center [336, 17] width 3 height 4
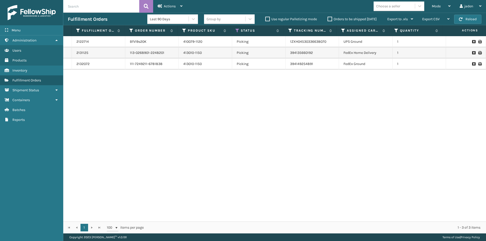
drag, startPoint x: 357, startPoint y: 108, endPoint x: 144, endPoint y: 118, distance: 213.2
click at [144, 119] on div "2122714 BfVl9s20K 410079-1120 Picking 1ZXH04530336638070 UPS Ground 1 2131125 1…" at bounding box center [274, 129] width 423 height 186
drag, startPoint x: 345, startPoint y: 103, endPoint x: 335, endPoint y: 100, distance: 10.2
drag, startPoint x: 335, startPoint y: 100, endPoint x: 260, endPoint y: 33, distance: 100.5
click at [183, 107] on div "2122714 BfVl9s20K 410079-1120 Picking 1ZXH04530336638070 UPS Ground 1 2131125 1…" at bounding box center [274, 129] width 423 height 186
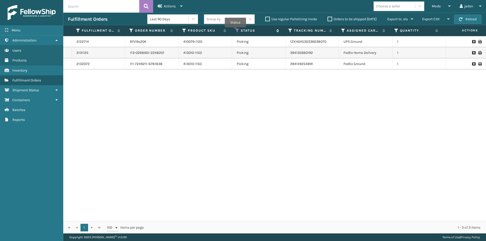
click at [236, 31] on icon at bounding box center [238, 30] width 4 height 5
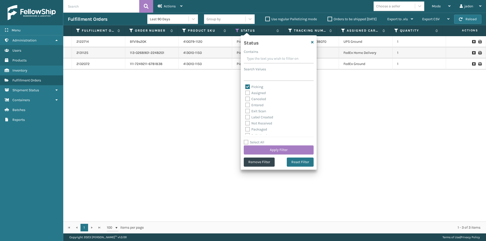
click at [246, 86] on label "Picking" at bounding box center [254, 87] width 18 height 4
click at [246, 86] on input "Picking" at bounding box center [245, 85] width 0 height 3
checkbox input "false"
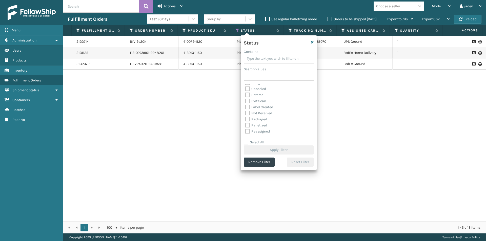
scroll to position [25, 0]
click at [248, 113] on div "Palletized" at bounding box center [278, 110] width 67 height 6
click at [248, 110] on label "Palletized" at bounding box center [256, 110] width 22 height 4
click at [246, 110] on input "Palletized" at bounding box center [245, 108] width 0 height 3
checkbox input "true"
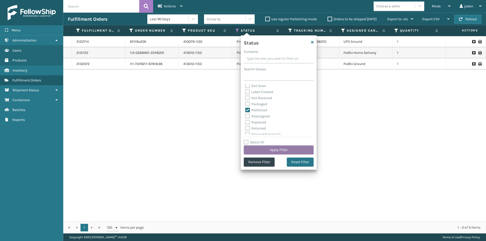
click at [276, 150] on button "Apply Filter" at bounding box center [279, 150] width 70 height 9
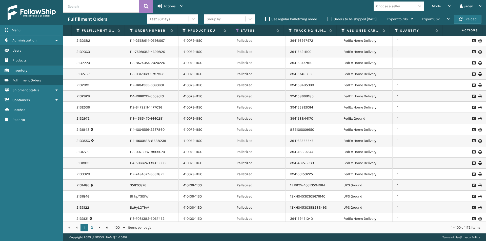
scroll to position [405, 0]
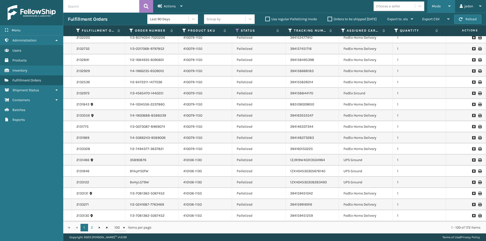
click at [434, 4] on span "Mode" at bounding box center [436, 6] width 9 height 4
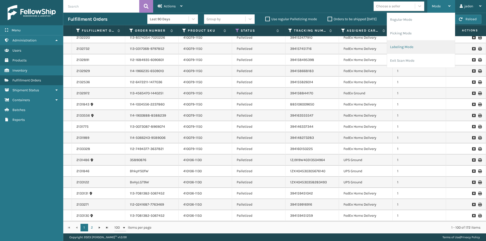
click at [404, 45] on li "Labeling Mode" at bounding box center [421, 47] width 68 height 14
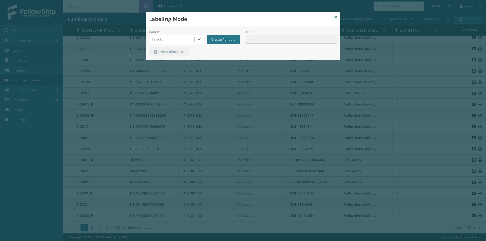
drag, startPoint x: 196, startPoint y: 40, endPoint x: 190, endPoint y: 44, distance: 7.2
click at [190, 44] on div "Pallet * 0 results available. Select is focused ,type to refine list, press Dow…" at bounding box center [194, 38] width 97 height 18
click at [176, 52] on div "FDXG-65C8QZNN8O" at bounding box center [176, 51] width 55 height 9
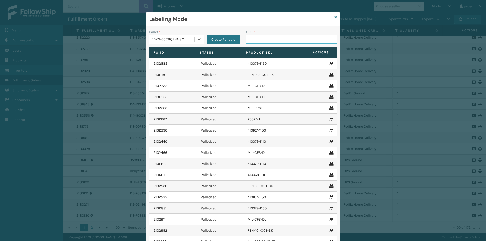
click at [285, 37] on input "UPC *" at bounding box center [291, 39] width 91 height 9
type input "413010-1150"
click at [335, 20] on link at bounding box center [336, 17] width 3 height 5
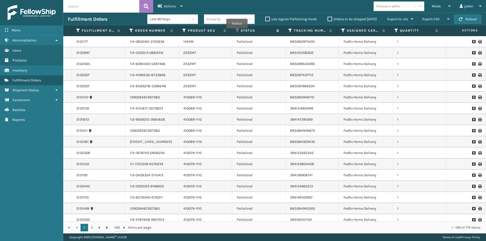
click at [237, 32] on icon at bounding box center [238, 30] width 4 height 5
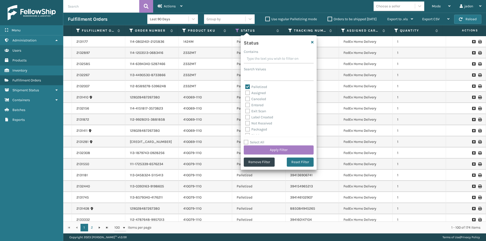
drag, startPoint x: 285, startPoint y: 60, endPoint x: 267, endPoint y: 58, distance: 18.0
click at [267, 58] on input "Contains" at bounding box center [279, 58] width 70 height 9
click at [250, 86] on label "Palletized" at bounding box center [256, 87] width 22 height 4
click at [246, 86] on input "Palletized" at bounding box center [245, 85] width 0 height 3
checkbox input "false"
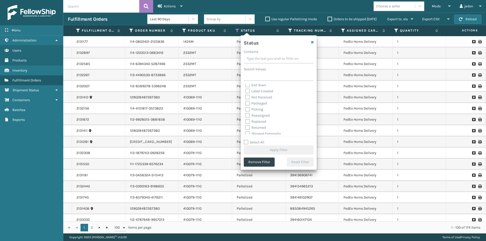
scroll to position [28, 0]
click at [248, 106] on label "Picking" at bounding box center [254, 107] width 18 height 4
click at [246, 106] on input "Picking" at bounding box center [245, 105] width 0 height 3
checkbox input "true"
click at [260, 148] on button "Apply Filter" at bounding box center [279, 150] width 70 height 9
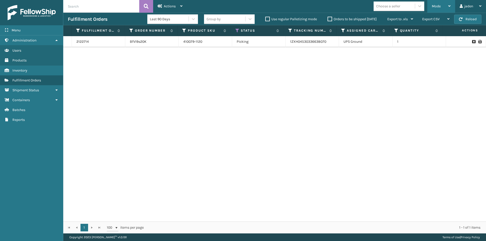
click at [450, 1] on div "Mode" at bounding box center [441, 6] width 19 height 13
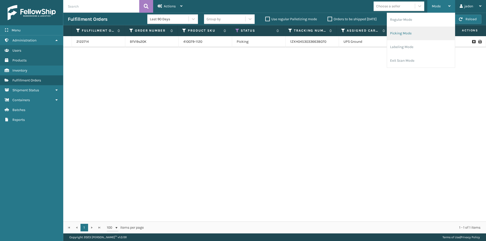
click at [417, 32] on li "Picking Mode" at bounding box center [421, 34] width 68 height 14
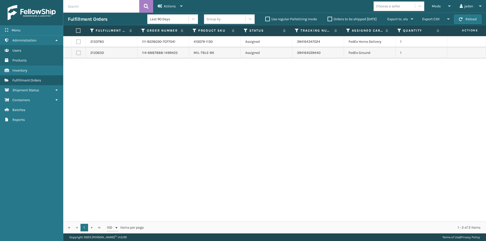
drag, startPoint x: 277, startPoint y: 108, endPoint x: 197, endPoint y: 105, distance: 80.1
click at [197, 105] on div "2133780 111-9228030-7077041 410079-1130 Assigned 394164347024 FedEx Home Delive…" at bounding box center [274, 129] width 423 height 186
click at [465, 22] on button "Reload" at bounding box center [467, 19] width 27 height 9
drag, startPoint x: 258, startPoint y: 96, endPoint x: 139, endPoint y: 34, distance: 134.2
click at [141, 95] on div "2133780 111-9228030-7077041 410079-1130 Assigned 394164347024 FedEx Home Delive…" at bounding box center [274, 129] width 423 height 186
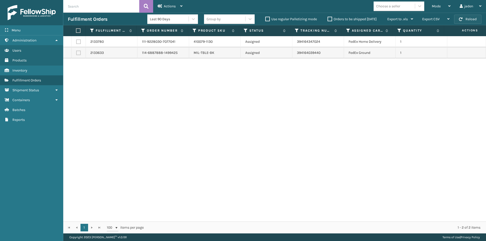
click at [460, 21] on span "button" at bounding box center [461, 19] width 4 height 4
click at [437, 8] on span "Mode" at bounding box center [436, 6] width 9 height 4
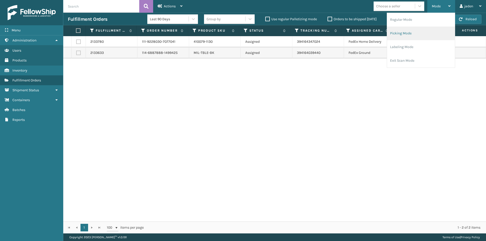
click at [420, 32] on li "Picking Mode" at bounding box center [421, 34] width 68 height 14
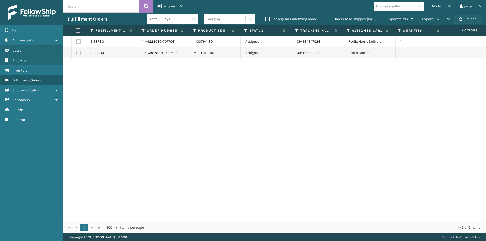
click at [470, 20] on button "Reload" at bounding box center [467, 19] width 27 height 9
drag, startPoint x: 298, startPoint y: 85, endPoint x: 281, endPoint y: 85, distance: 17.0
drag, startPoint x: 281, startPoint y: 85, endPoint x: 190, endPoint y: 45, distance: 99.3
click at [225, 90] on div "2133780 111-9228030-7077041 410079-1130 Assigned 394164347024 FedEx Home Delive…" at bounding box center [274, 129] width 423 height 186
click at [468, 17] on button "Reload" at bounding box center [467, 19] width 27 height 9
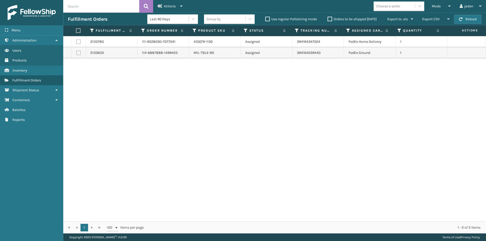
drag, startPoint x: 336, startPoint y: 98, endPoint x: 239, endPoint y: 94, distance: 96.8
click at [180, 97] on div "2133780 111-9228030-7077041 410079-1130 Assigned 394164347024 FedEx Home Delive…" at bounding box center [274, 129] width 423 height 186
drag, startPoint x: 310, startPoint y: 82, endPoint x: 304, endPoint y: 81, distance: 6.6
drag, startPoint x: 304, startPoint y: 81, endPoint x: 352, endPoint y: 90, distance: 49.3
click at [246, 97] on div "2133780 111-9228030-7077041 410079-1130 Assigned 394164347024 FedEx Home Delive…" at bounding box center [274, 129] width 423 height 186
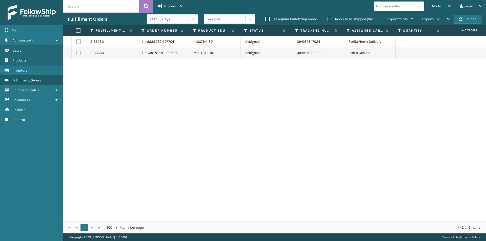
drag, startPoint x: 367, startPoint y: 88, endPoint x: 343, endPoint y: 88, distance: 24.3
drag, startPoint x: 343, startPoint y: 88, endPoint x: 359, endPoint y: 90, distance: 16.6
click at [294, 90] on div "2133780 111-9228030-7077041 410079-1130 Assigned 394164347024 FedEx Home Delive…" at bounding box center [274, 129] width 423 height 186
drag, startPoint x: 345, startPoint y: 78, endPoint x: 329, endPoint y: 78, distance: 15.7
drag, startPoint x: 329, startPoint y: 78, endPoint x: 169, endPoint y: 93, distance: 160.8
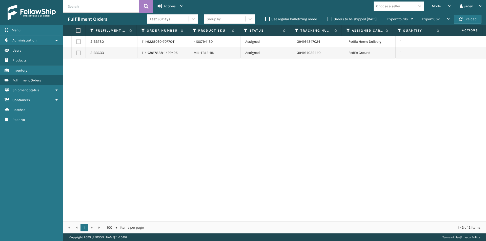
click at [168, 94] on div "2133780 111-9228030-7077041 410079-1130 Assigned 394164347024 FedEx Home Delive…" at bounding box center [274, 129] width 423 height 186
click at [465, 22] on button "Reload" at bounding box center [467, 19] width 27 height 9
click at [437, 9] on div "Mode" at bounding box center [441, 6] width 19 height 13
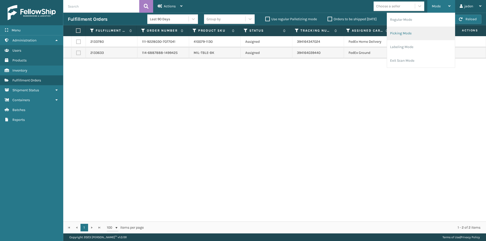
click at [424, 35] on li "Picking Mode" at bounding box center [421, 34] width 68 height 14
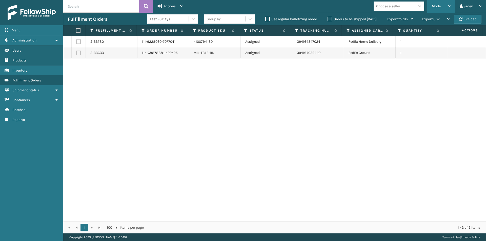
click at [441, 5] on div "Mode" at bounding box center [441, 6] width 19 height 13
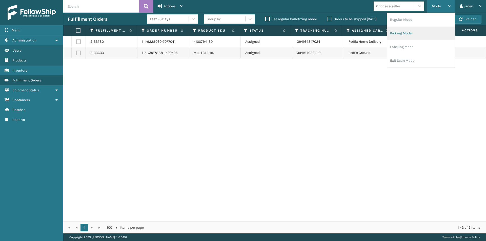
click at [414, 34] on li "Picking Mode" at bounding box center [421, 34] width 68 height 14
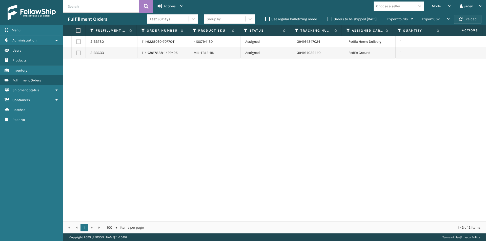
click at [466, 21] on button "Reload" at bounding box center [467, 19] width 27 height 9
click at [436, 7] on span "Mode" at bounding box center [436, 6] width 9 height 4
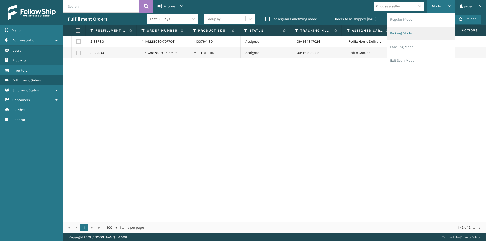
click at [422, 32] on li "Picking Mode" at bounding box center [421, 34] width 68 height 14
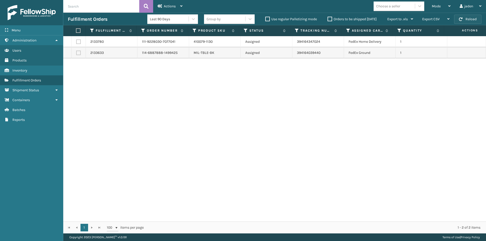
click at [475, 20] on button "Reload" at bounding box center [467, 19] width 27 height 9
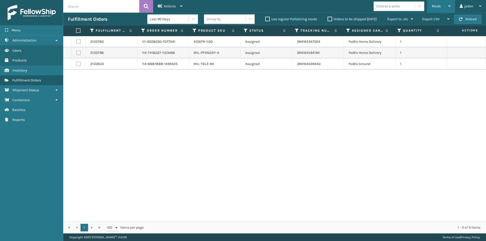
click at [439, 4] on div "Mode" at bounding box center [441, 6] width 19 height 13
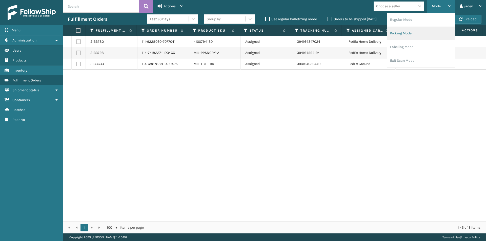
click at [432, 33] on li "Picking Mode" at bounding box center [421, 34] width 68 height 14
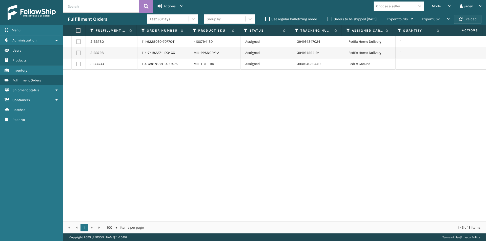
click at [469, 19] on button "Reload" at bounding box center [467, 19] width 27 height 9
click at [442, 6] on div "Mode" at bounding box center [441, 6] width 19 height 13
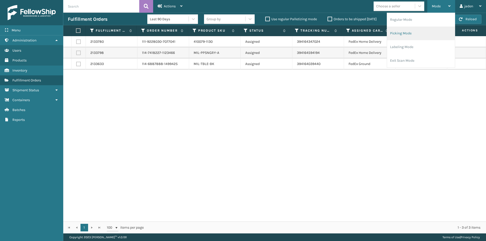
click at [435, 33] on li "Picking Mode" at bounding box center [421, 34] width 68 height 14
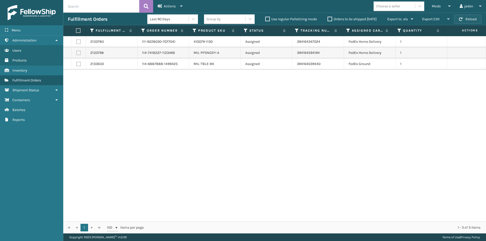
click at [469, 23] on button "Reload" at bounding box center [467, 19] width 27 height 9
click at [446, 6] on div "Mode" at bounding box center [441, 6] width 19 height 13
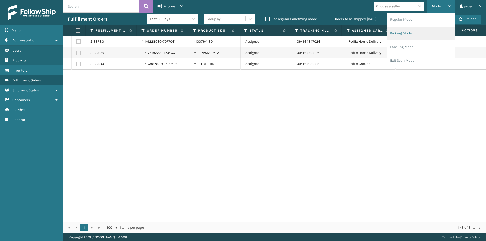
click at [416, 36] on li "Picking Mode" at bounding box center [421, 34] width 68 height 14
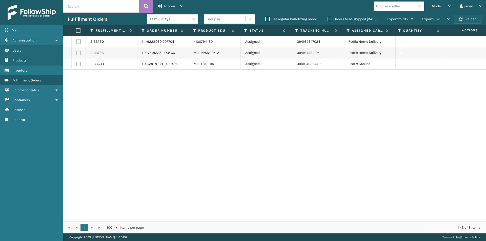
click at [463, 20] on button "Reload" at bounding box center [467, 19] width 27 height 9
click at [434, 6] on span "Mode" at bounding box center [436, 6] width 9 height 4
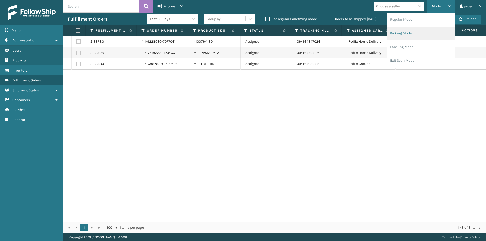
click at [412, 38] on li "Picking Mode" at bounding box center [421, 34] width 68 height 14
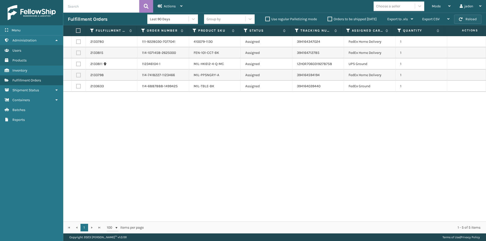
click at [471, 22] on button "Reload" at bounding box center [467, 19] width 27 height 9
